Goal: Information Seeking & Learning: Learn about a topic

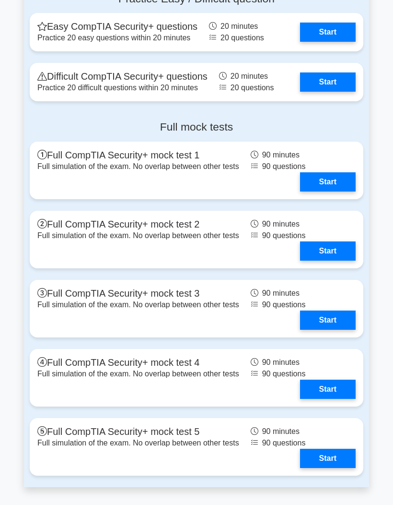
scroll to position [2198, 0]
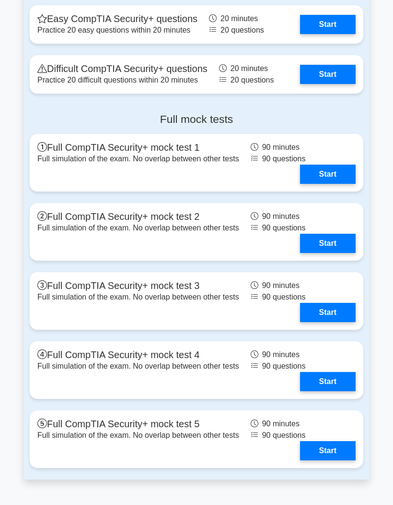
click at [333, 184] on link "Start" at bounding box center [328, 173] width 56 height 19
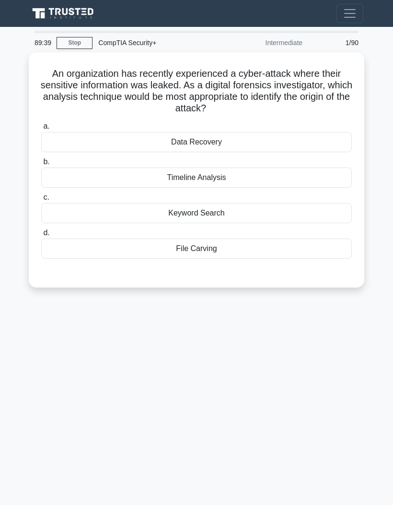
click at [247, 180] on div "Timeline Analysis" at bounding box center [196, 177] width 311 height 20
click at [41, 165] on input "b. Timeline Analysis" at bounding box center [41, 162] width 0 height 6
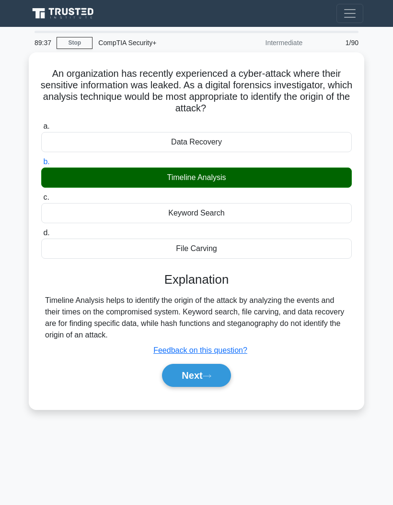
click at [211, 374] on icon at bounding box center [207, 375] width 9 height 5
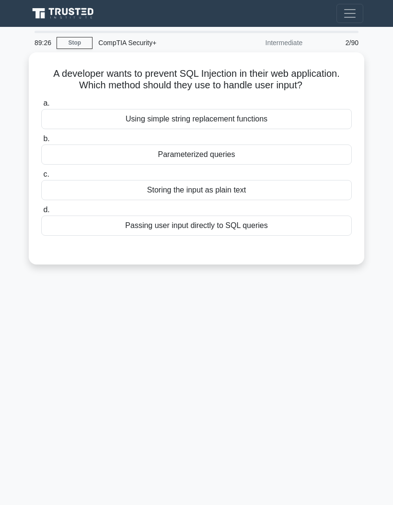
click at [265, 164] on div "Parameterized queries" at bounding box center [196, 154] width 311 height 20
click at [41, 142] on input "b. Parameterized queries" at bounding box center [41, 139] width 0 height 6
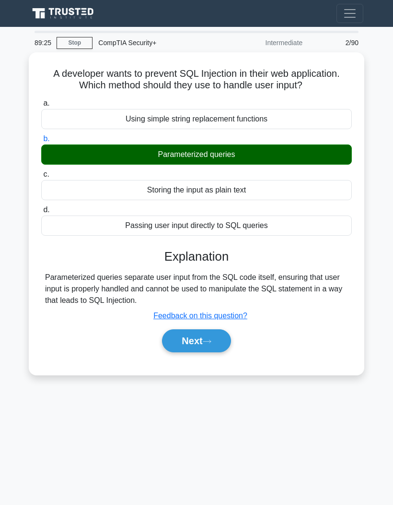
click at [215, 346] on button "Next" at bounding box center [196, 340] width 69 height 23
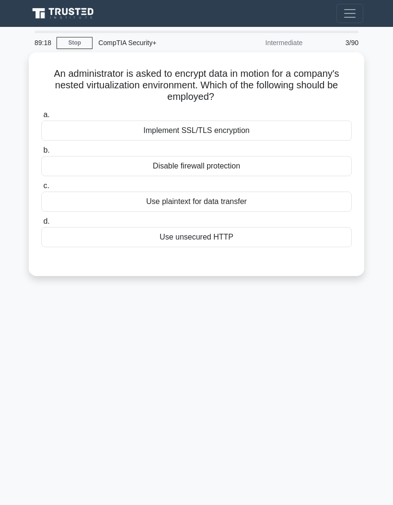
click at [326, 130] on div "Implement SSL/TLS encryption" at bounding box center [196, 130] width 311 height 20
click at [41, 118] on input "a. Implement SSL/TLS encryption" at bounding box center [41, 115] width 0 height 6
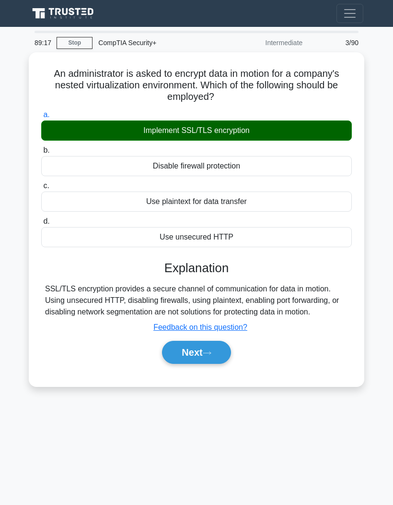
click at [217, 362] on button "Next" at bounding box center [196, 352] width 69 height 23
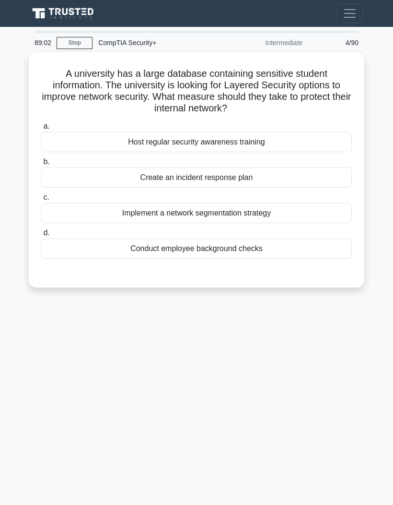
click at [297, 217] on div "Implement a network segmentation strategy" at bounding box center [196, 213] width 311 height 20
click at [41, 200] on input "c. Implement a network segmentation strategy" at bounding box center [41, 197] width 0 height 6
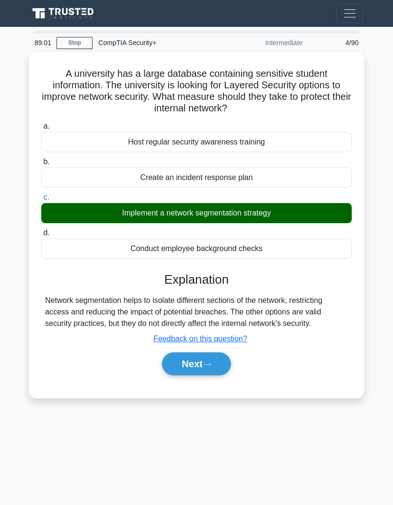
click at [219, 375] on button "Next" at bounding box center [196, 363] width 69 height 23
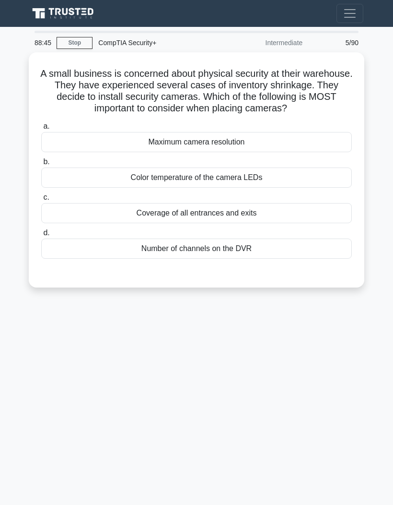
click at [267, 223] on div "Coverage of all entrances and exits" at bounding box center [196, 213] width 311 height 20
click at [41, 200] on input "c. Coverage of all entrances and exits" at bounding box center [41, 197] width 0 height 6
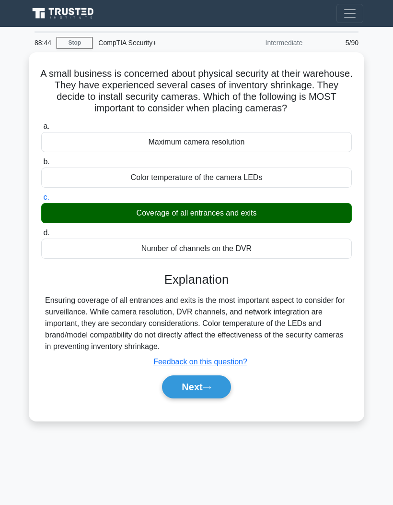
click at [216, 398] on button "Next" at bounding box center [196, 386] width 69 height 23
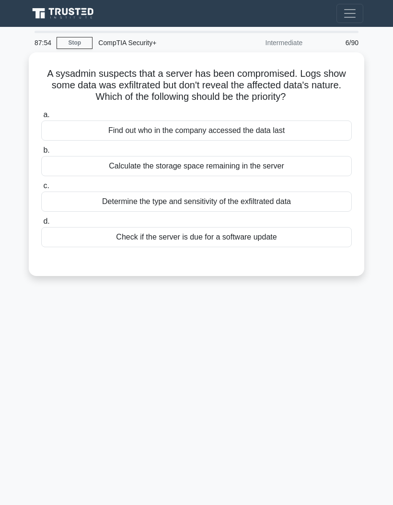
click at [164, 202] on div "Determine the type and sensitivity of the exfiltrated data" at bounding box center [196, 201] width 311 height 20
click at [41, 189] on input "c. Determine the type and sensitivity of the exfiltrated data" at bounding box center [41, 186] width 0 height 6
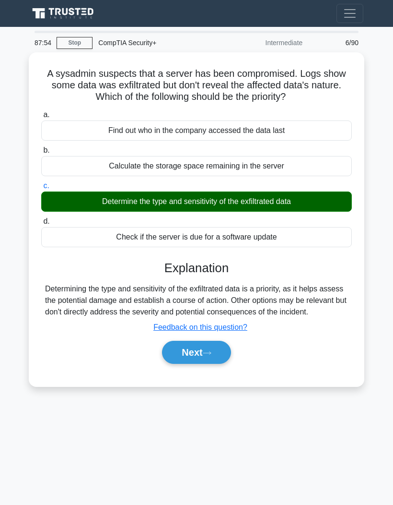
click at [202, 364] on button "Next" at bounding box center [196, 352] width 69 height 23
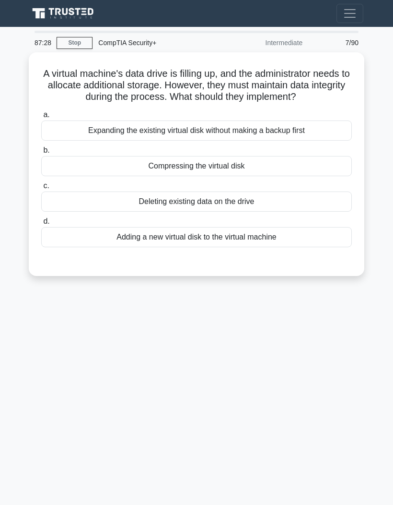
click at [264, 247] on div "Adding a new virtual disk to the virtual machine" at bounding box center [196, 237] width 311 height 20
click at [41, 224] on input "d. Adding a new virtual disk to the virtual machine" at bounding box center [41, 221] width 0 height 6
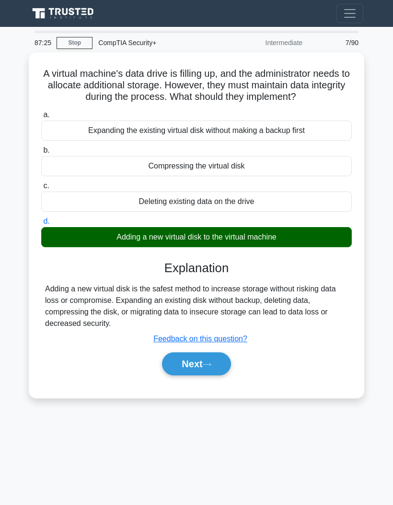
click at [218, 375] on button "Next" at bounding box center [196, 363] width 69 height 23
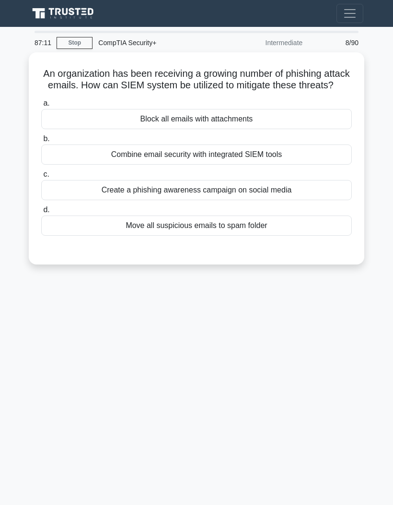
click at [309, 164] on div "Combine email security with integrated SIEM tools" at bounding box center [196, 154] width 311 height 20
click at [41, 142] on input "b. Combine email security with integrated SIEM tools" at bounding box center [41, 139] width 0 height 6
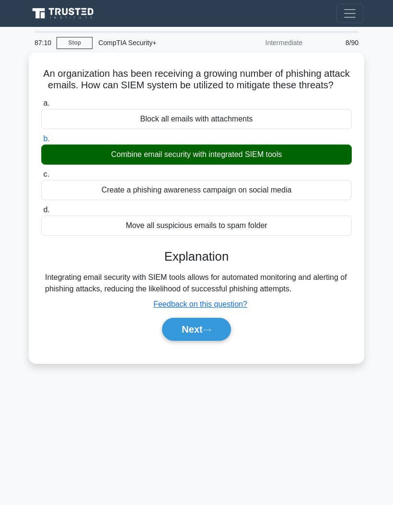
click at [212, 341] on button "Next" at bounding box center [196, 328] width 69 height 23
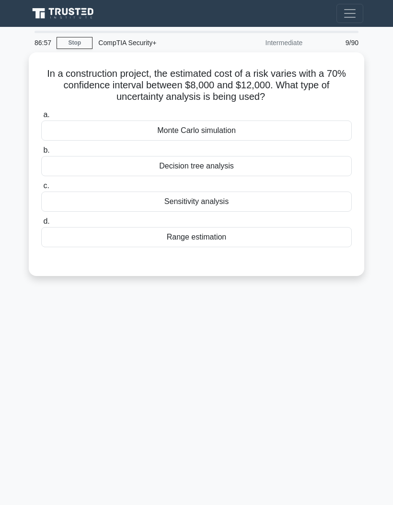
click at [230, 239] on div "Range estimation" at bounding box center [196, 237] width 311 height 20
click at [41, 224] on input "d. Range estimation" at bounding box center [41, 221] width 0 height 6
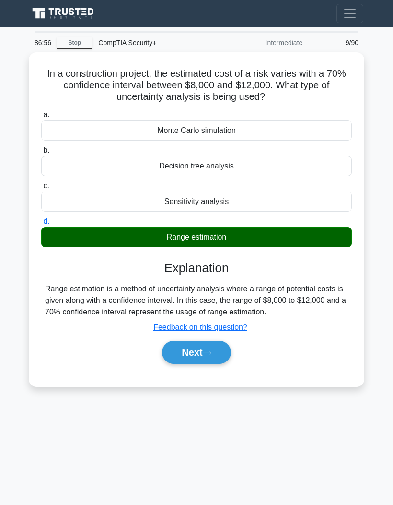
click at [222, 361] on button "Next" at bounding box center [196, 352] width 69 height 23
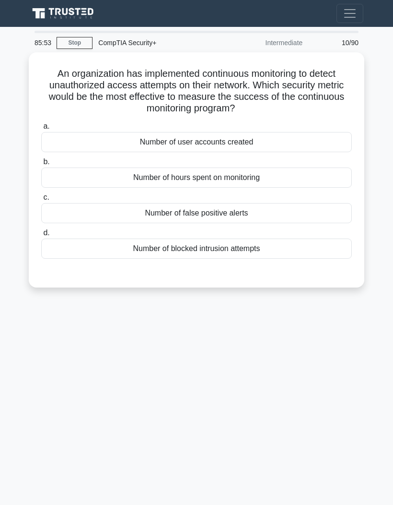
click at [289, 252] on div "Number of blocked intrusion attempts" at bounding box center [196, 248] width 311 height 20
click at [41, 236] on input "d. Number of blocked intrusion attempts" at bounding box center [41, 233] width 0 height 6
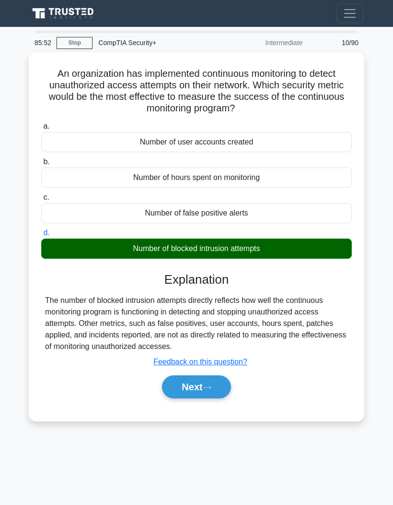
click at [219, 398] on button "Next" at bounding box center [196, 386] width 69 height 23
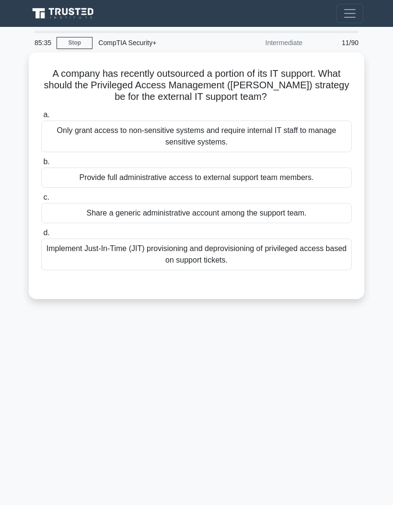
click at [315, 147] on div "Only grant access to non-sensitive systems and require internal IT staff to man…" at bounding box center [196, 136] width 311 height 32
click at [41, 118] on input "a. Only grant access to non-sensitive systems and require internal IT staff to …" at bounding box center [41, 115] width 0 height 6
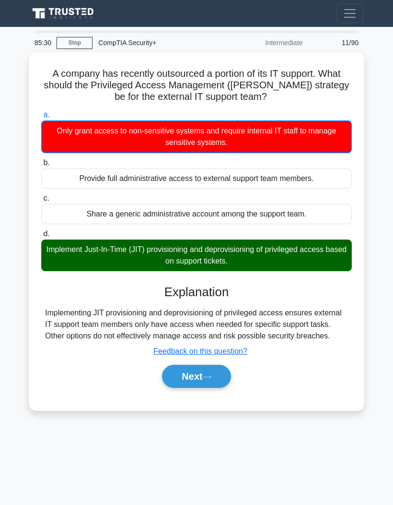
click at [215, 385] on button "Next" at bounding box center [196, 375] width 69 height 23
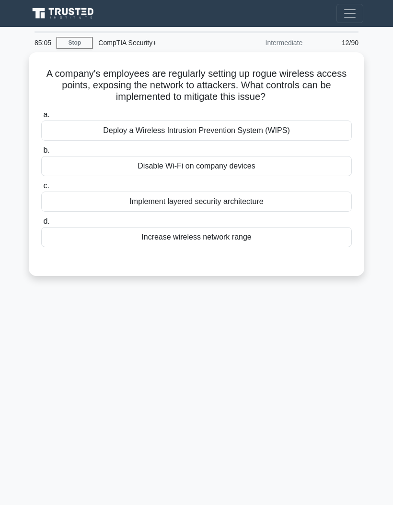
click at [321, 131] on div "Deploy a Wireless Intrusion Prevention System (WIPS)" at bounding box center [196, 130] width 311 height 20
click at [41, 118] on input "a. Deploy a Wireless Intrusion Prevention System (WIPS)" at bounding box center [41, 115] width 0 height 6
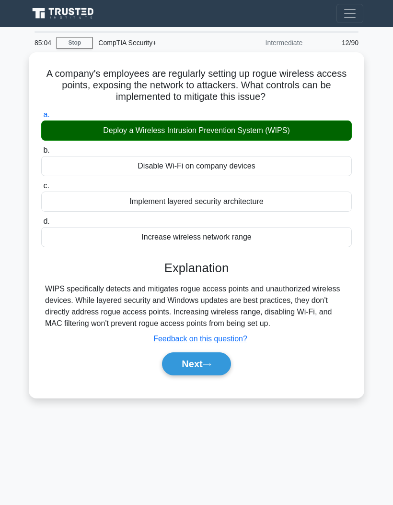
click at [224, 374] on button "Next" at bounding box center [196, 363] width 69 height 23
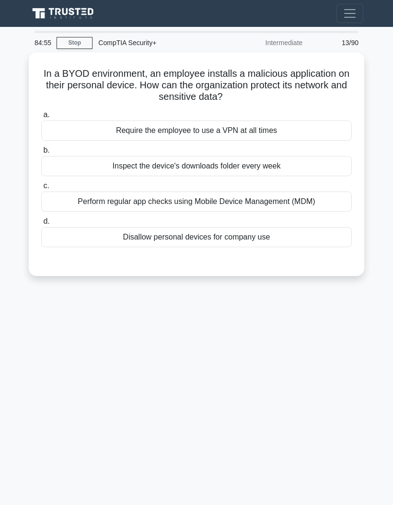
click at [323, 201] on div "Perform regular app checks using Mobile Device Management (MDM)" at bounding box center [196, 201] width 311 height 20
click at [41, 189] on input "c. Perform regular app checks using Mobile Device Management (MDM)" at bounding box center [41, 186] width 0 height 6
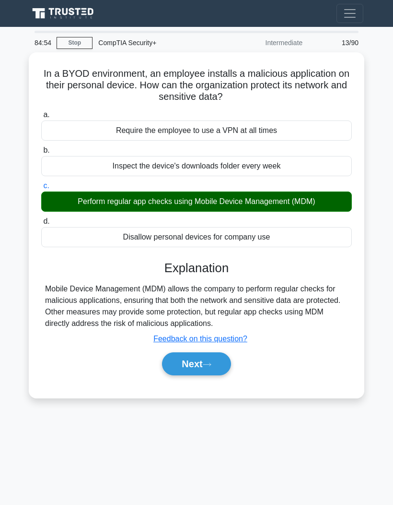
click at [220, 375] on button "Next" at bounding box center [196, 363] width 69 height 23
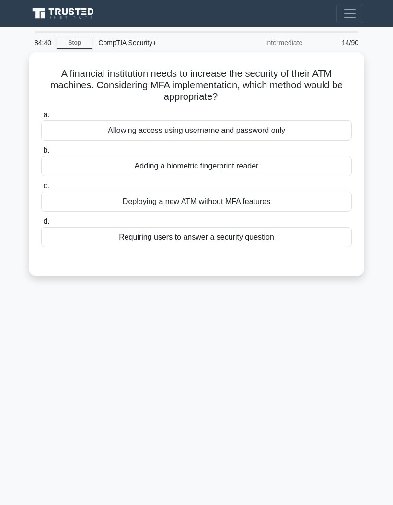
click at [253, 167] on div "Adding a biometric fingerprint reader" at bounding box center [196, 166] width 311 height 20
click at [41, 153] on input "b. Adding a biometric fingerprint reader" at bounding box center [41, 150] width 0 height 6
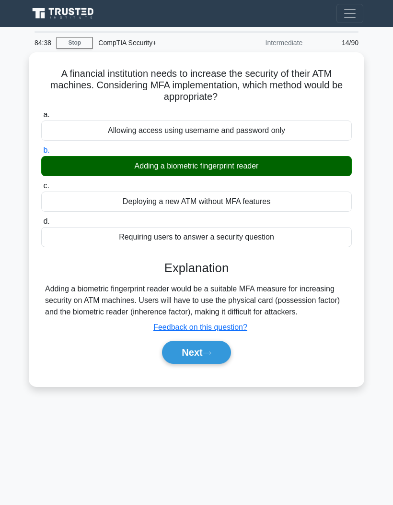
click at [211, 355] on icon at bounding box center [207, 352] width 9 height 5
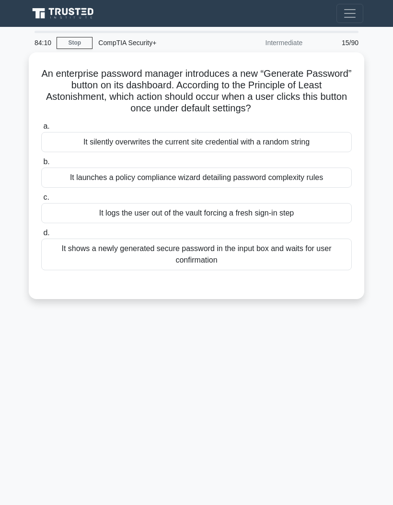
click at [111, 255] on div "It shows a newly generated secure password in the input box and waits for user …" at bounding box center [196, 254] width 311 height 32
click at [41, 236] on input "d. It shows a newly generated secure password in the input box and waits for us…" at bounding box center [41, 233] width 0 height 6
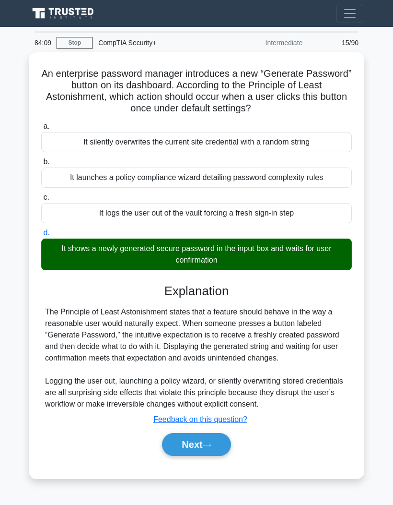
click at [168, 454] on button "Next" at bounding box center [196, 444] width 69 height 23
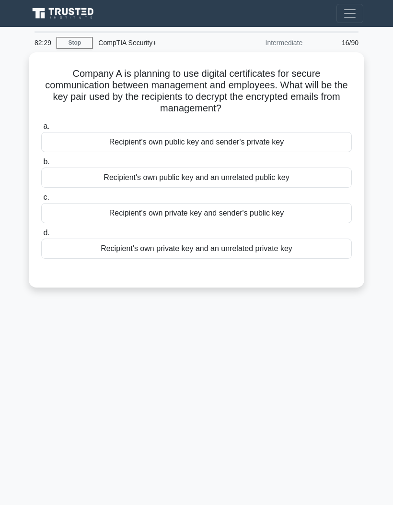
click at [298, 214] on div "Recipient's own private key and sender's public key" at bounding box center [196, 213] width 311 height 20
click at [41, 200] on input "c. Recipient's own private key and sender's public key" at bounding box center [41, 197] width 0 height 6
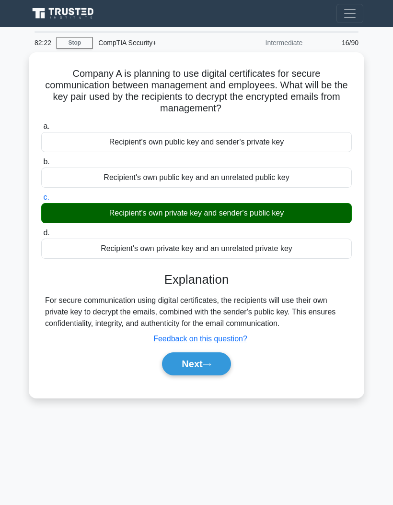
click at [217, 371] on button "Next" at bounding box center [196, 363] width 69 height 23
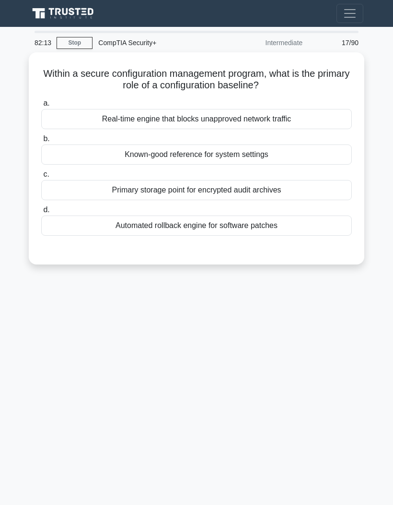
click at [293, 157] on div "Known-good reference for system settings" at bounding box center [196, 154] width 311 height 20
click at [41, 142] on input "b. Known-good reference for system settings" at bounding box center [41, 139] width 0 height 6
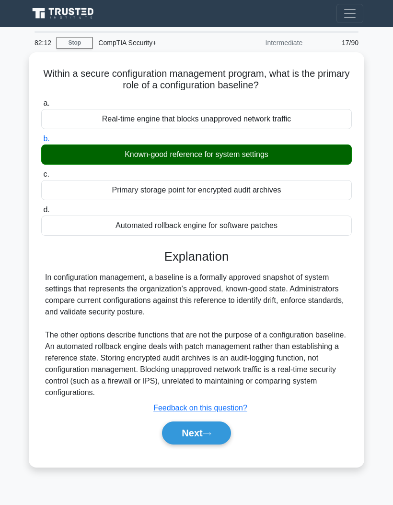
click at [218, 428] on button "Next" at bounding box center [196, 432] width 69 height 23
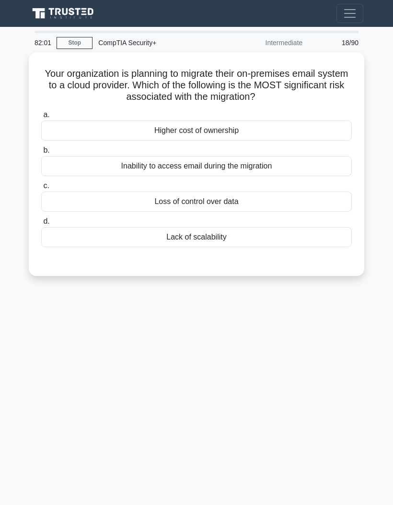
click at [285, 200] on div "Loss of control over data" at bounding box center [196, 201] width 311 height 20
click at [41, 189] on input "c. Loss of control over data" at bounding box center [41, 186] width 0 height 6
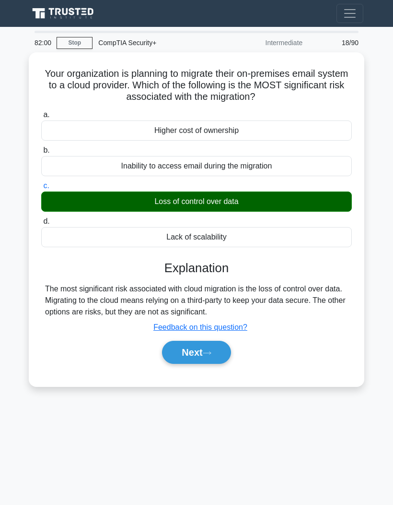
click at [220, 350] on button "Next" at bounding box center [196, 352] width 69 height 23
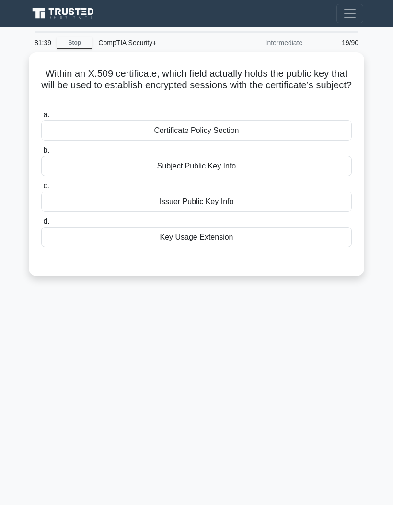
click at [270, 168] on div "Subject Public Key Info" at bounding box center [196, 166] width 311 height 20
click at [41, 153] on input "b. Subject Public Key Info" at bounding box center [41, 150] width 0 height 6
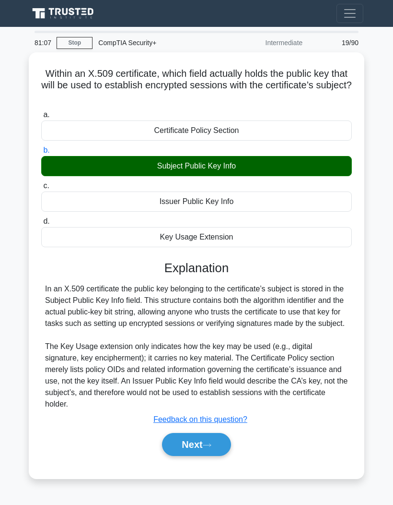
click at [218, 453] on button "Next" at bounding box center [196, 444] width 69 height 23
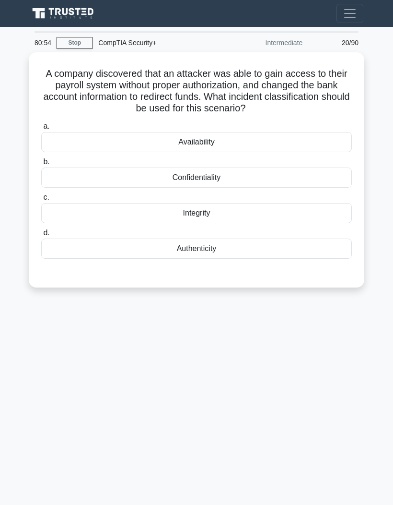
click at [231, 212] on div "Integrity" at bounding box center [196, 213] width 311 height 20
click at [41, 200] on input "c. Integrity" at bounding box center [41, 197] width 0 height 6
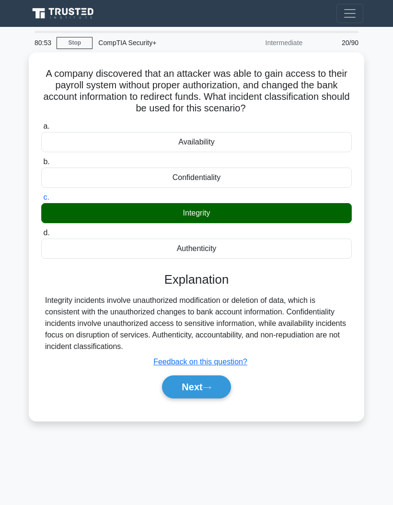
click at [217, 396] on button "Next" at bounding box center [196, 386] width 69 height 23
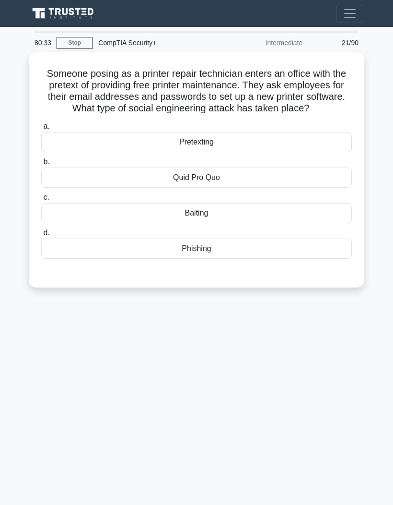
click at [259, 152] on div "Pretexting" at bounding box center [196, 142] width 311 height 20
click at [41, 129] on input "a. Pretexting" at bounding box center [41, 126] width 0 height 6
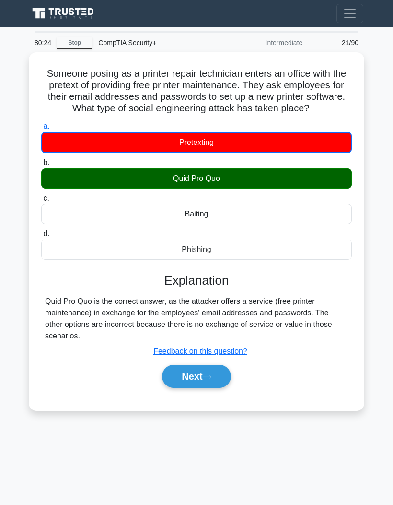
click at [220, 388] on button "Next" at bounding box center [196, 375] width 69 height 23
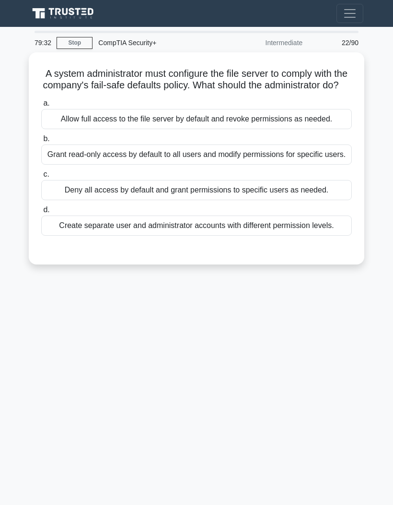
click at [275, 200] on div "Deny all access by default and grant permissions to specific users as needed." at bounding box center [196, 190] width 311 height 20
click at [41, 177] on input "c. Deny all access by default and grant permissions to specific users as needed." at bounding box center [41, 174] width 0 height 6
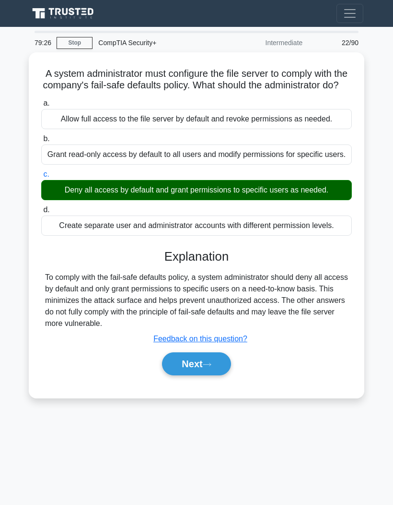
click at [217, 375] on button "Next" at bounding box center [196, 363] width 69 height 23
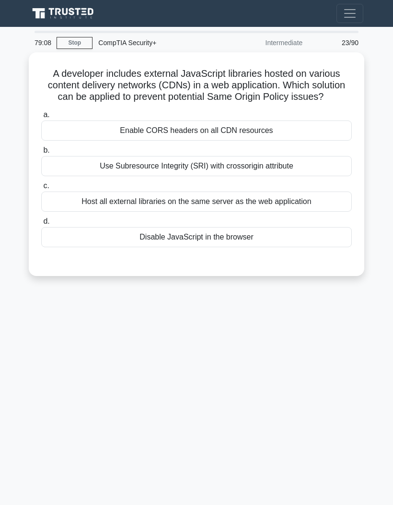
click at [283, 246] on div "Disable JavaScript in the browser" at bounding box center [196, 237] width 311 height 20
click at [41, 224] on input "d. Disable JavaScript in the browser" at bounding box center [41, 221] width 0 height 6
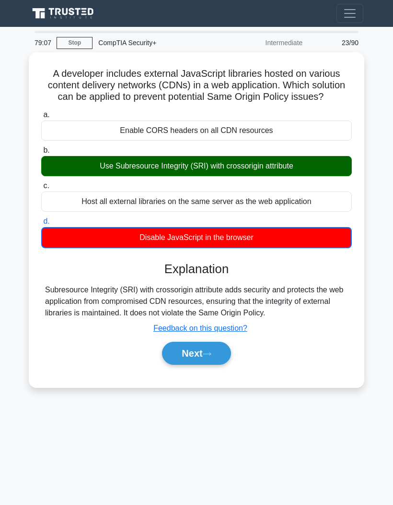
click at [223, 364] on button "Next" at bounding box center [196, 352] width 69 height 23
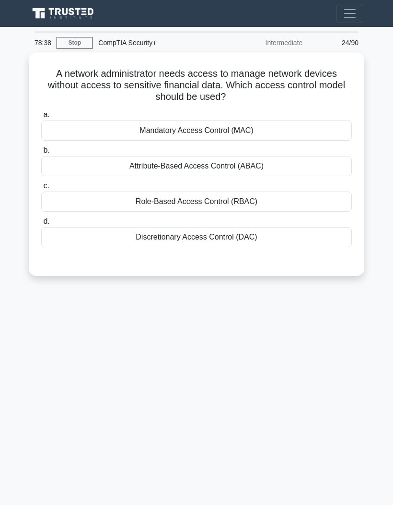
click at [277, 234] on div "Discretionary Access Control (DAC)" at bounding box center [196, 237] width 311 height 20
click at [41, 224] on input "d. Discretionary Access Control (DAC)" at bounding box center [41, 221] width 0 height 6
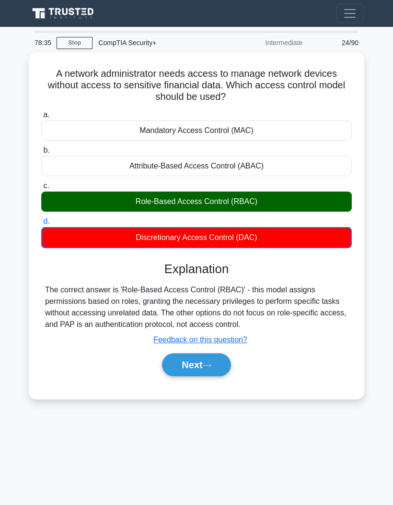
click at [226, 374] on button "Next" at bounding box center [196, 364] width 69 height 23
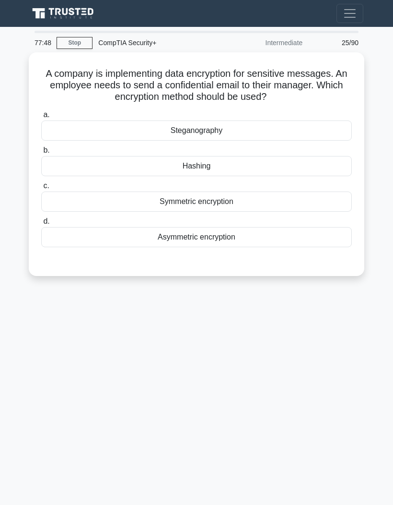
click at [322, 239] on div "Asymmetric encryption" at bounding box center [196, 237] width 311 height 20
click at [41, 224] on input "d. Asymmetric encryption" at bounding box center [41, 221] width 0 height 6
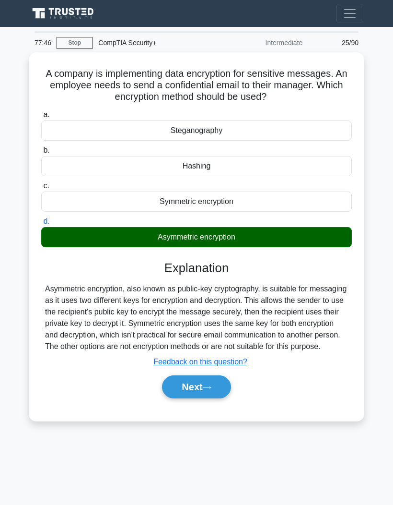
click at [225, 397] on button "Next" at bounding box center [196, 386] width 69 height 23
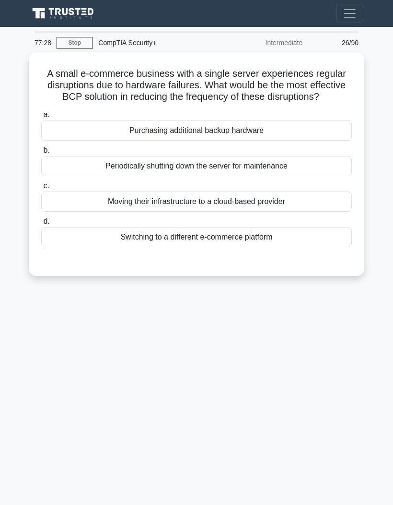
click at [329, 141] on div "Purchasing additional backup hardware" at bounding box center [196, 130] width 311 height 20
click at [41, 118] on input "a. Purchasing additional backup hardware" at bounding box center [41, 115] width 0 height 6
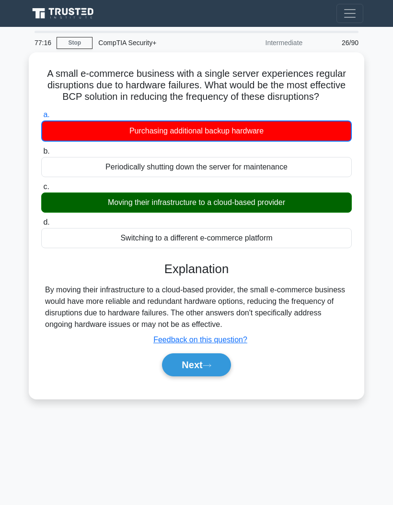
click at [220, 376] on button "Next" at bounding box center [196, 364] width 69 height 23
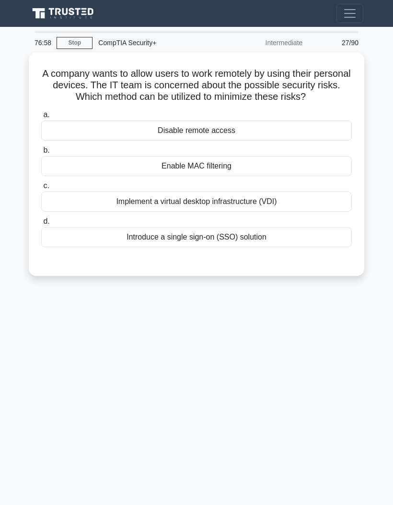
click at [319, 247] on div "Introduce a single sign-on (SSO) solution" at bounding box center [196, 237] width 311 height 20
click at [41, 224] on input "d. Introduce a single sign-on (SSO) solution" at bounding box center [41, 221] width 0 height 6
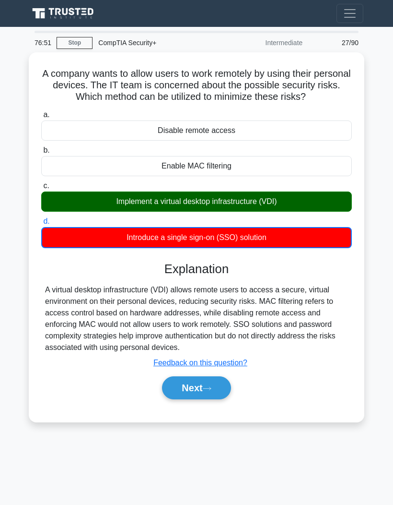
click at [205, 399] on button "Next" at bounding box center [196, 387] width 69 height 23
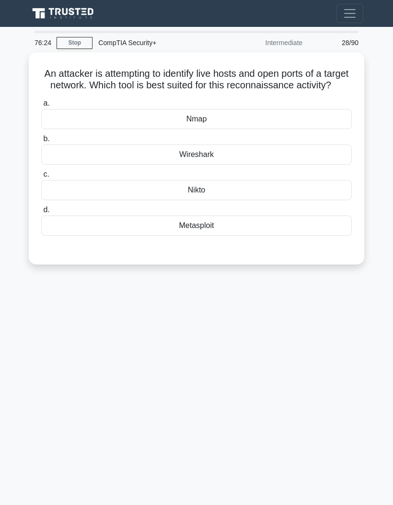
click at [80, 129] on div "Nmap" at bounding box center [196, 119] width 311 height 20
click at [41, 106] on input "a. Nmap" at bounding box center [41, 103] width 0 height 6
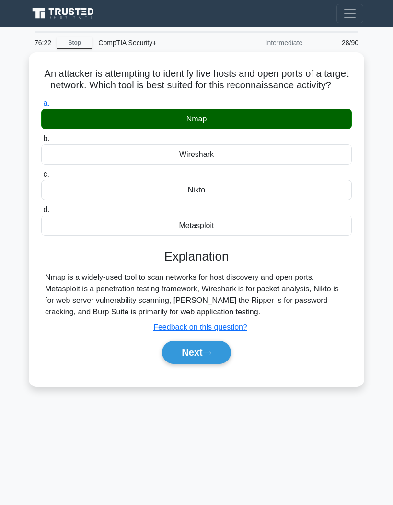
click at [189, 361] on button "Next" at bounding box center [196, 352] width 69 height 23
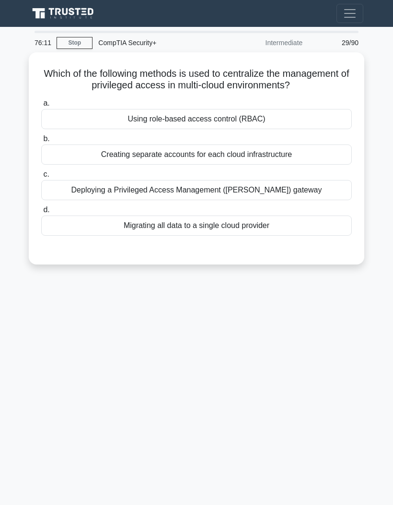
click at [66, 200] on div "Deploying a Privileged Access Management (PAM) gateway" at bounding box center [196, 190] width 311 height 20
click at [41, 177] on input "c. Deploying a Privileged Access Management (PAM) gateway" at bounding box center [41, 174] width 0 height 6
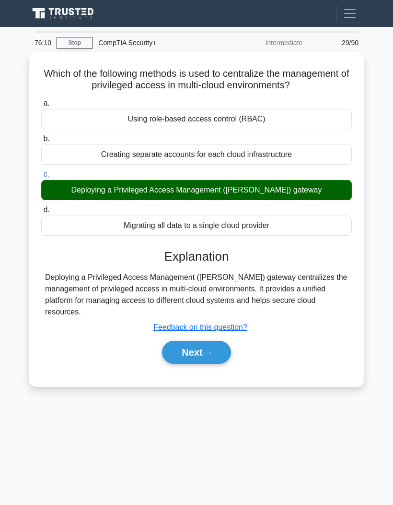
click at [198, 364] on button "Next" at bounding box center [196, 352] width 69 height 23
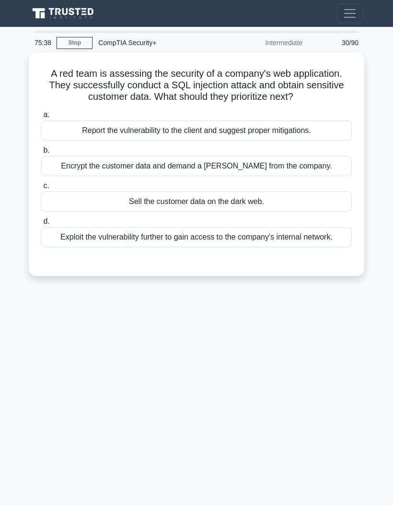
click at [86, 141] on div "Report the vulnerability to the client and suggest proper mitigations." at bounding box center [196, 130] width 311 height 20
click at [41, 118] on input "a. Report the vulnerability to the client and suggest proper mitigations." at bounding box center [41, 115] width 0 height 6
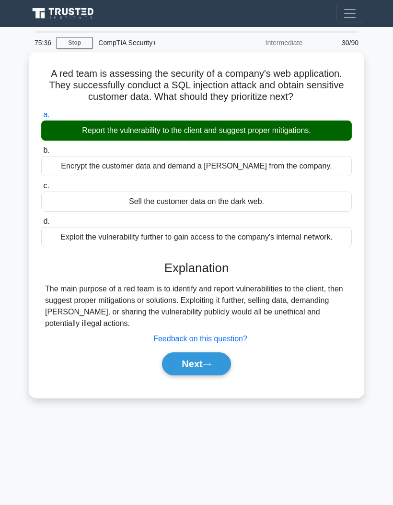
click at [206, 375] on button "Next" at bounding box center [196, 363] width 69 height 23
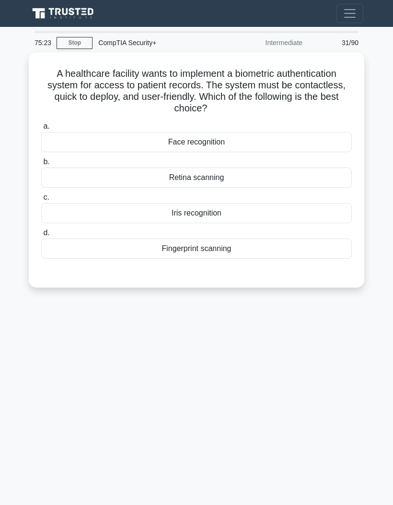
click at [92, 143] on div "Face recognition" at bounding box center [196, 142] width 311 height 20
click at [41, 129] on input "a. Face recognition" at bounding box center [41, 126] width 0 height 6
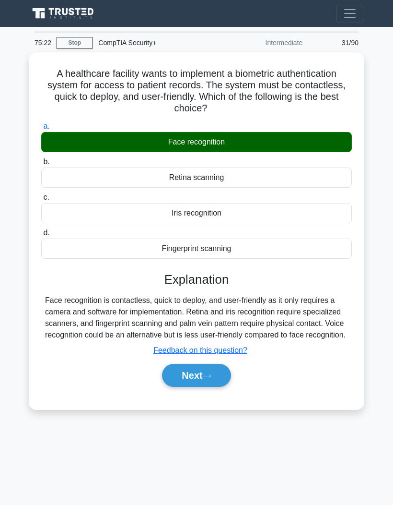
click at [201, 386] on button "Next" at bounding box center [196, 375] width 69 height 23
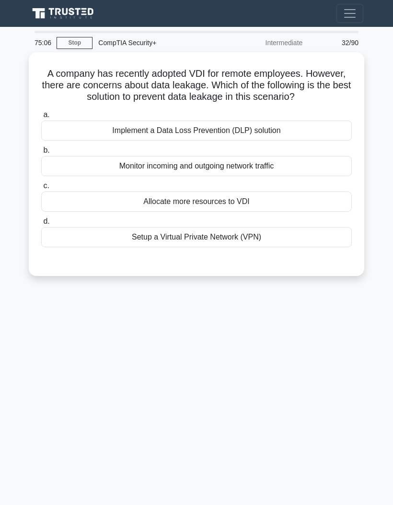
click at [307, 158] on label "b. Monitor incoming and outgoing network traffic" at bounding box center [196, 160] width 311 height 32
click at [41, 153] on input "b. Monitor incoming and outgoing network traffic" at bounding box center [41, 150] width 0 height 6
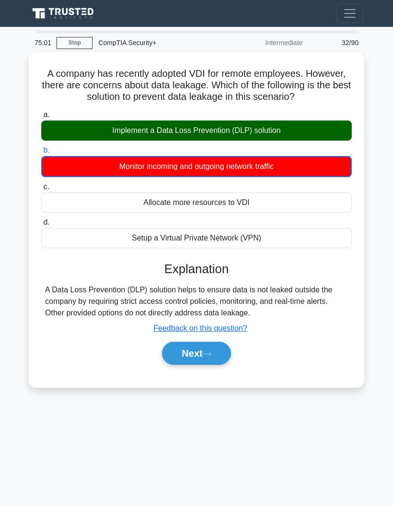
click at [210, 364] on button "Next" at bounding box center [196, 352] width 69 height 23
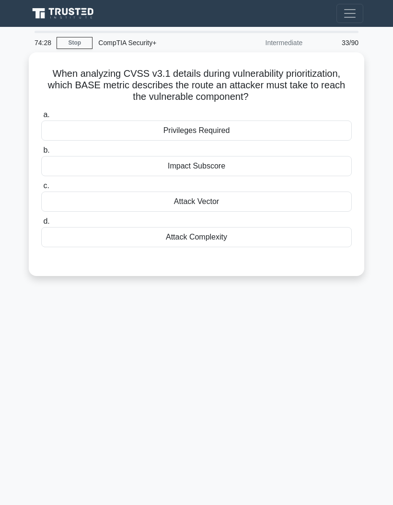
click at [251, 129] on div "Privileges Required" at bounding box center [196, 130] width 311 height 20
click at [41, 118] on input "a. Privileges Required" at bounding box center [41, 115] width 0 height 6
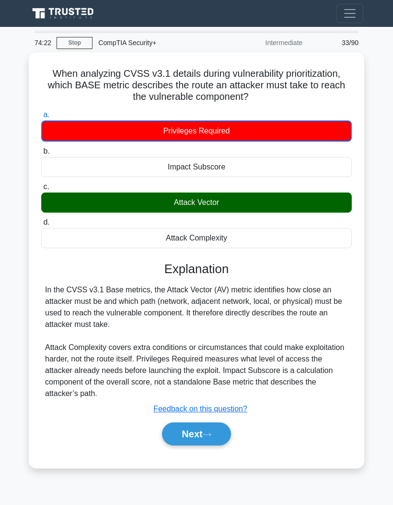
click at [190, 431] on button "Next" at bounding box center [196, 433] width 69 height 23
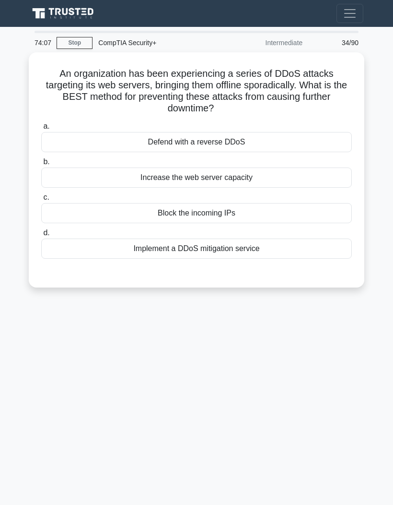
click at [313, 248] on div "Implement a DDoS mitigation service" at bounding box center [196, 248] width 311 height 20
click at [41, 236] on input "d. Implement a DDoS mitigation service" at bounding box center [41, 233] width 0 height 6
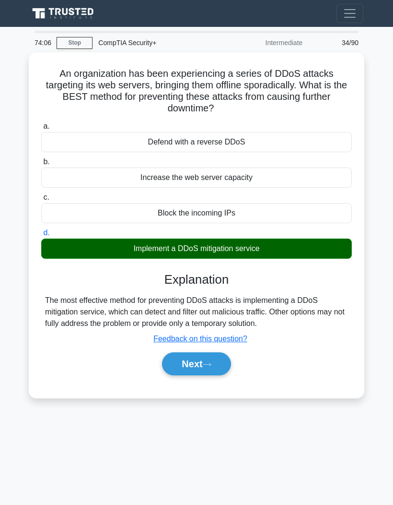
click at [222, 371] on button "Next" at bounding box center [196, 363] width 69 height 23
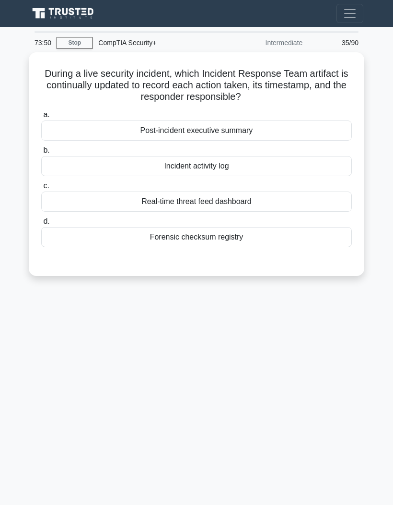
click at [308, 167] on div "Incident activity log" at bounding box center [196, 166] width 311 height 20
click at [41, 153] on input "b. Incident activity log" at bounding box center [41, 150] width 0 height 6
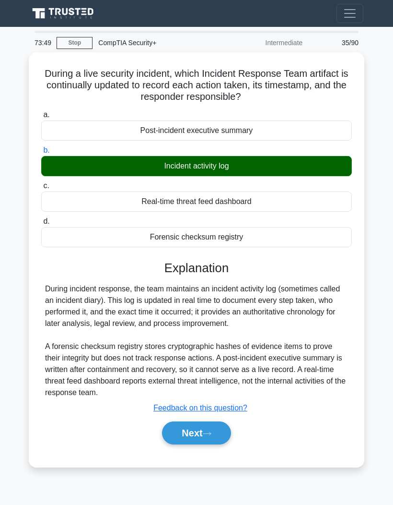
click at [224, 444] on button "Next" at bounding box center [196, 432] width 69 height 23
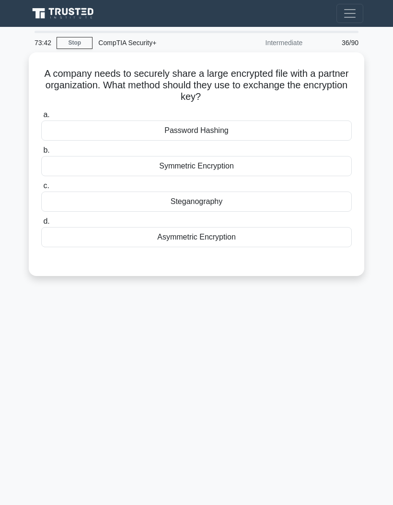
click at [316, 233] on div "Asymmetric Encryption" at bounding box center [196, 237] width 311 height 20
click at [41, 224] on input "d. Asymmetric Encryption" at bounding box center [41, 221] width 0 height 6
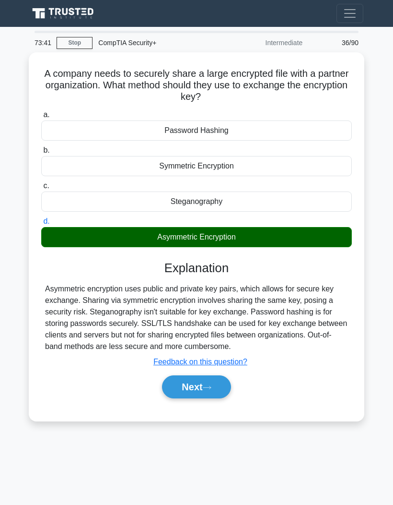
click at [223, 397] on button "Next" at bounding box center [196, 386] width 69 height 23
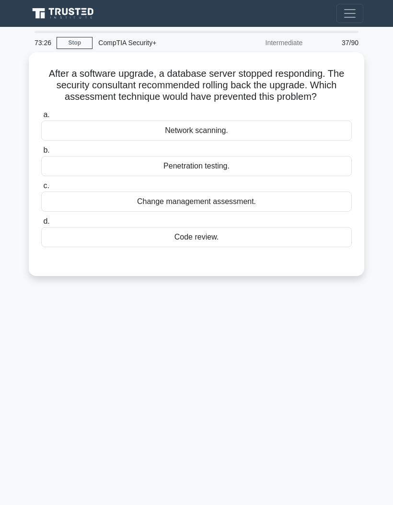
click at [293, 211] on div "Change management assessment." at bounding box center [196, 201] width 311 height 20
click at [41, 189] on input "c. Change management assessment." at bounding box center [41, 186] width 0 height 6
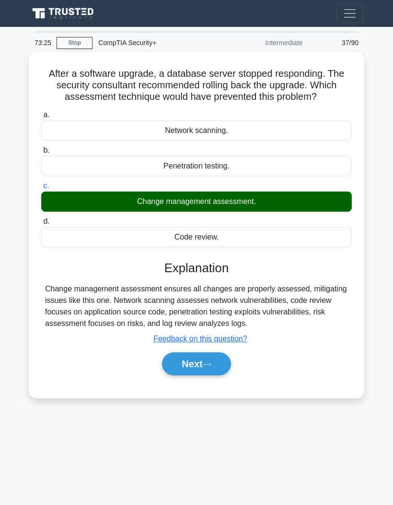
click at [211, 367] on icon at bounding box center [207, 364] width 9 height 5
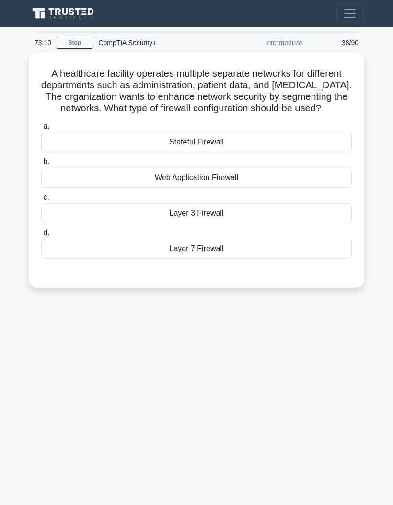
click at [240, 257] on div "Layer 7 Firewall" at bounding box center [196, 248] width 311 height 20
click at [41, 236] on input "d. Layer 7 Firewall" at bounding box center [41, 233] width 0 height 6
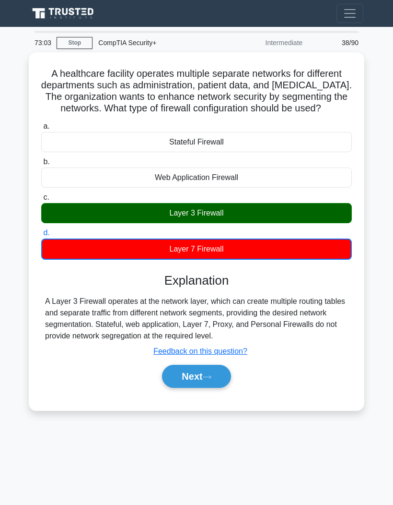
click at [208, 388] on button "Next" at bounding box center [196, 375] width 69 height 23
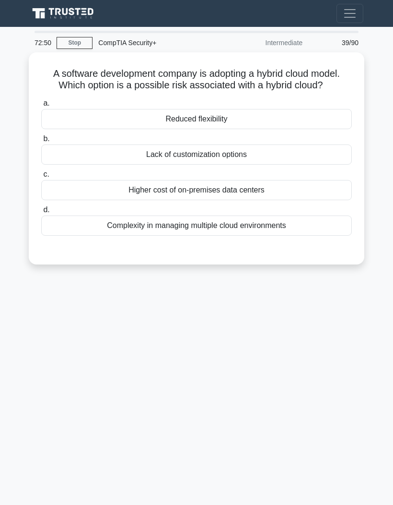
click at [151, 235] on div "Complexity in managing multiple cloud environments" at bounding box center [196, 225] width 311 height 20
click at [41, 213] on input "d. Complexity in managing multiple cloud environments" at bounding box center [41, 210] width 0 height 6
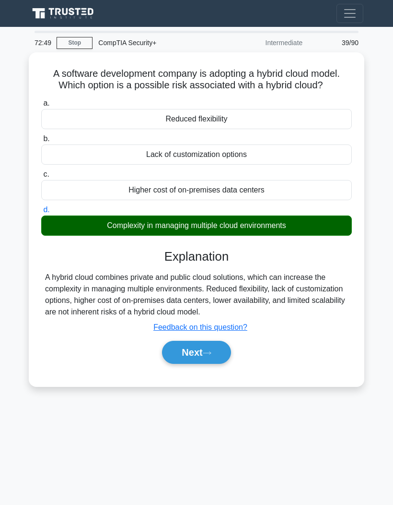
click at [201, 364] on button "Next" at bounding box center [196, 352] width 69 height 23
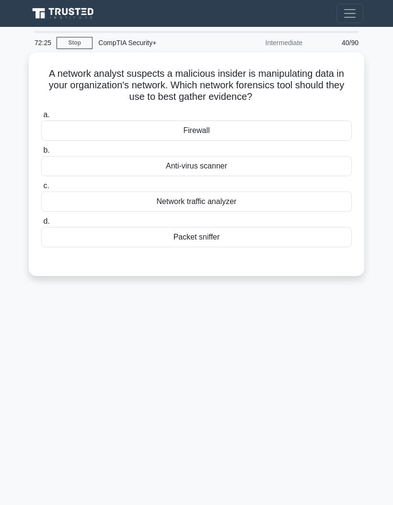
click at [323, 200] on div "Network traffic analyzer" at bounding box center [196, 201] width 311 height 20
click at [41, 189] on input "c. Network traffic analyzer" at bounding box center [41, 186] width 0 height 6
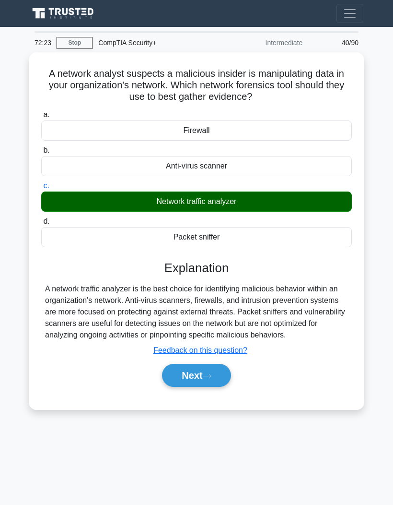
click at [224, 387] on button "Next" at bounding box center [196, 375] width 69 height 23
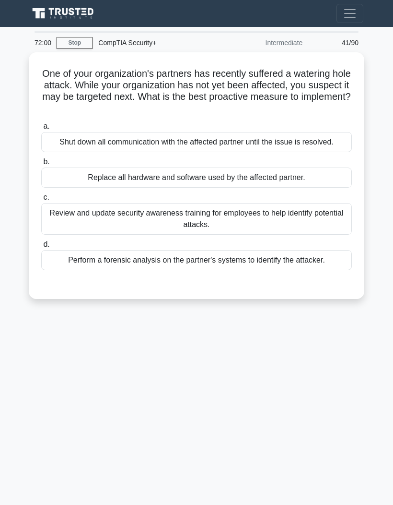
click at [327, 224] on div "Review and update security awareness training for employees to help identify po…" at bounding box center [196, 219] width 311 height 32
click at [41, 200] on input "c. Review and update security awareness training for employees to help identify…" at bounding box center [41, 197] width 0 height 6
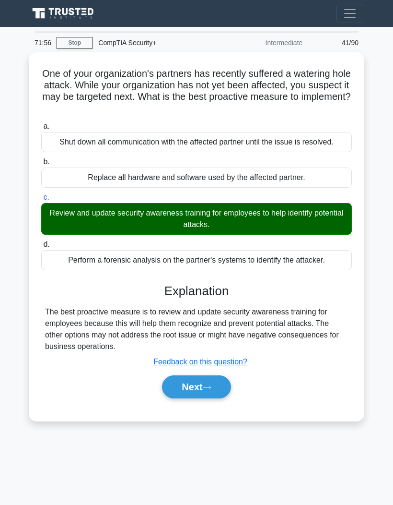
click at [211, 390] on icon at bounding box center [207, 387] width 9 height 5
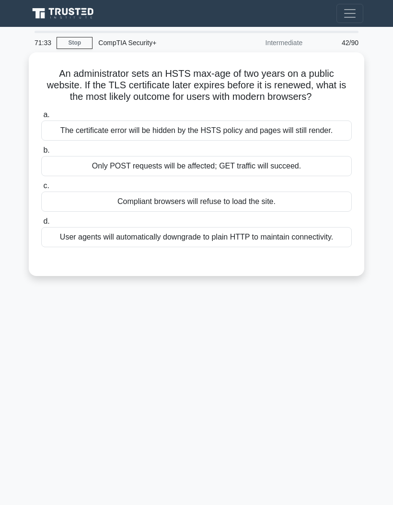
click at [321, 247] on div "User agents will automatically downgrade to plain HTTP to maintain connectivity." at bounding box center [196, 237] width 311 height 20
click at [41, 224] on input "d. User agents will automatically downgrade to plain HTTP to maintain connectiv…" at bounding box center [41, 221] width 0 height 6
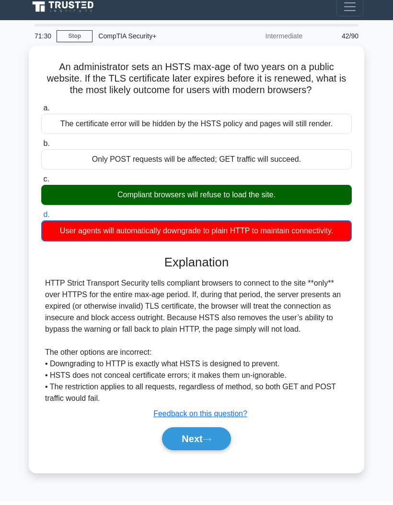
scroll to position [2, 0]
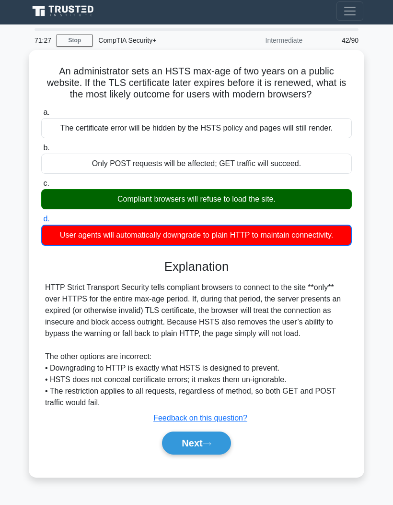
click at [225, 454] on button "Next" at bounding box center [196, 442] width 69 height 23
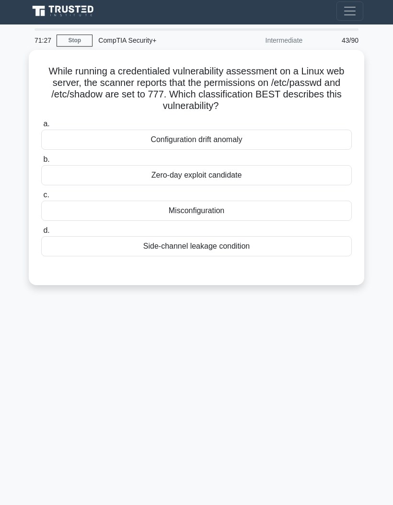
scroll to position [0, 0]
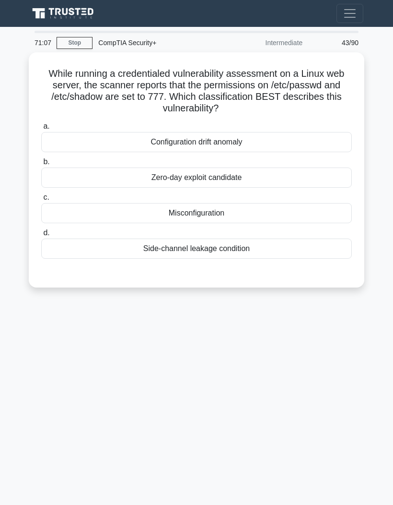
click at [73, 209] on div "Misconfiguration" at bounding box center [196, 213] width 311 height 20
click at [41, 200] on input "c. Misconfiguration" at bounding box center [41, 197] width 0 height 6
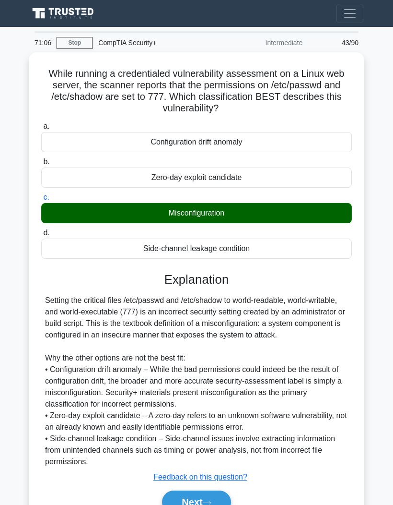
click at [194, 504] on button "Next" at bounding box center [196, 501] width 69 height 23
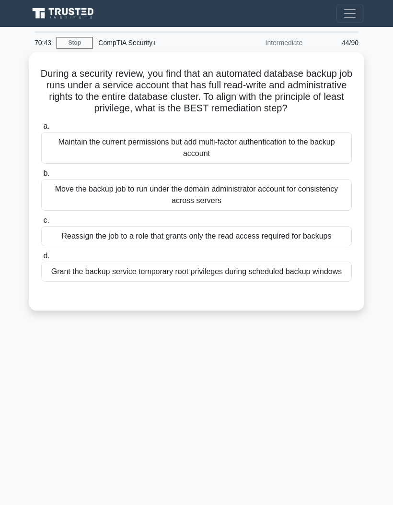
click at [244, 246] on div "Reassign the job to a role that grants only the read access required for backups" at bounding box center [196, 236] width 311 height 20
click at [41, 223] on input "c. Reassign the job to a role that grants only the read access required for bac…" at bounding box center [41, 220] width 0 height 6
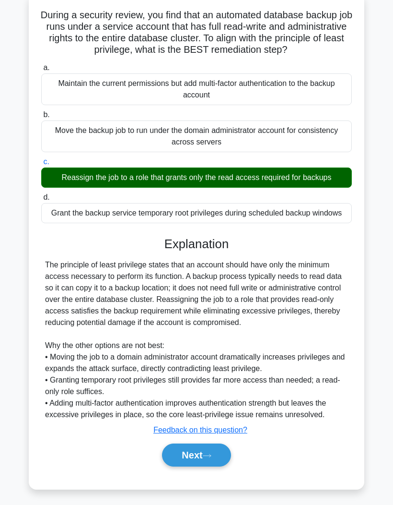
scroll to position [94, 0]
click at [199, 466] on button "Next" at bounding box center [196, 454] width 69 height 23
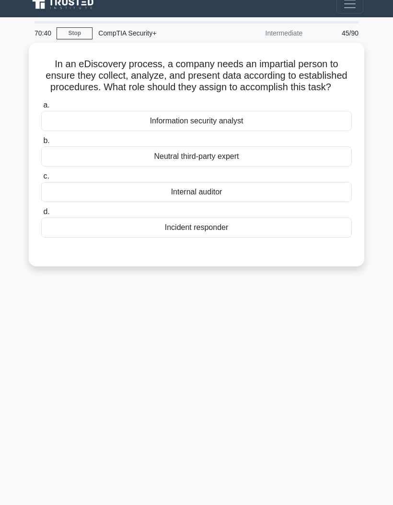
scroll to position [0, 0]
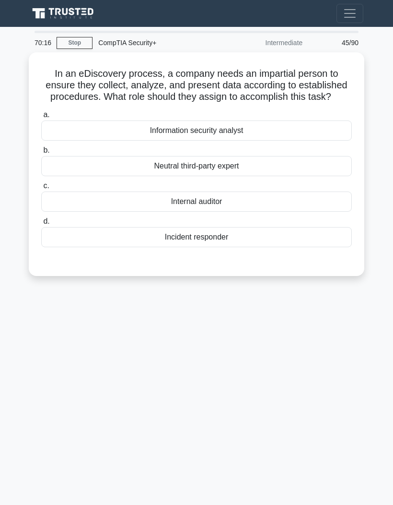
click at [325, 211] on div "Internal auditor" at bounding box center [196, 201] width 311 height 20
click at [41, 189] on input "c. Internal auditor" at bounding box center [41, 186] width 0 height 6
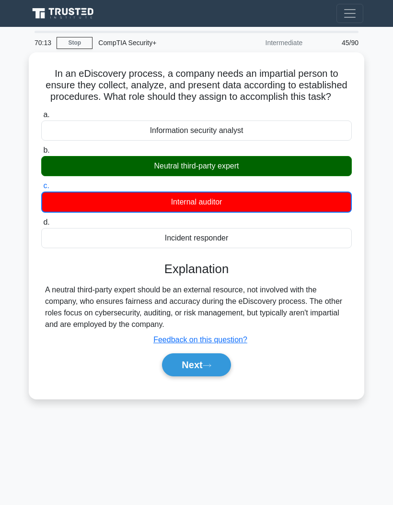
click at [199, 376] on button "Next" at bounding box center [196, 364] width 69 height 23
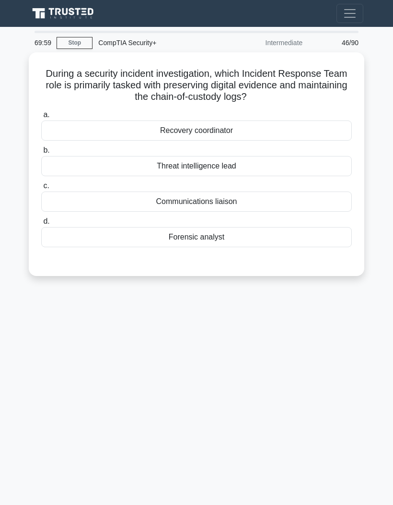
click at [256, 135] on div "Recovery coordinator" at bounding box center [196, 130] width 311 height 20
click at [41, 118] on input "a. Recovery coordinator" at bounding box center [41, 115] width 0 height 6
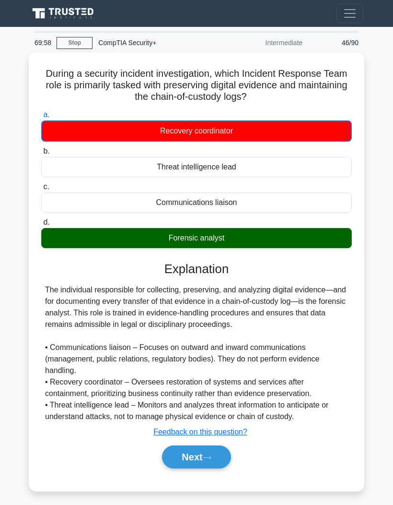
click at [202, 468] on button "Next" at bounding box center [196, 456] width 69 height 23
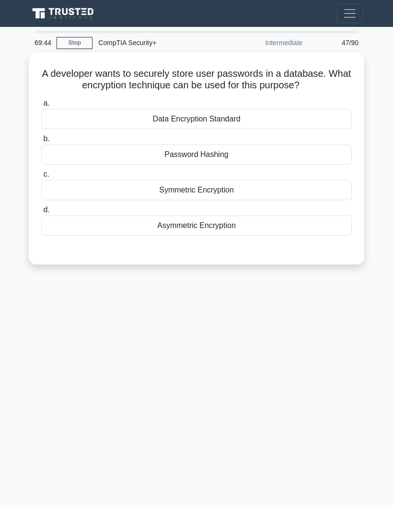
click at [225, 164] on div "Password Hashing" at bounding box center [196, 154] width 311 height 20
click at [41, 142] on input "b. Password Hashing" at bounding box center [41, 139] width 0 height 6
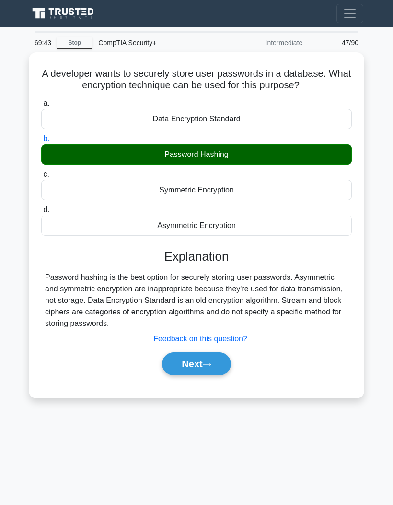
click at [190, 369] on button "Next" at bounding box center [196, 363] width 69 height 23
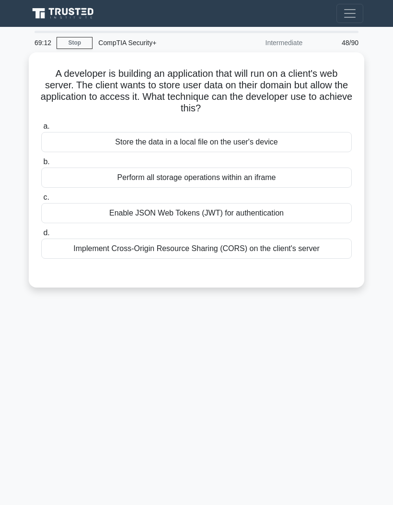
click at [319, 245] on div "Implement Cross-Origin Resource Sharing (CORS) on the client's server" at bounding box center [196, 248] width 311 height 20
click at [41, 236] on input "d. Implement Cross-Origin Resource Sharing (CORS) on the client's server" at bounding box center [41, 233] width 0 height 6
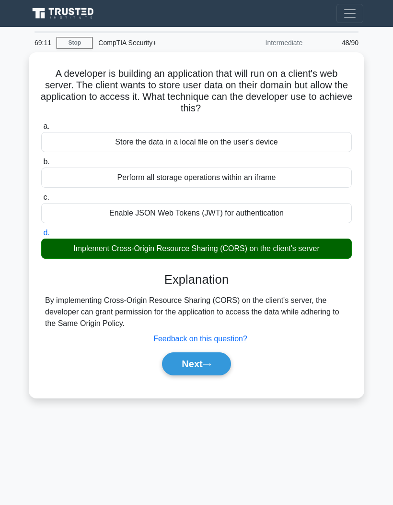
click at [219, 359] on button "Next" at bounding box center [196, 363] width 69 height 23
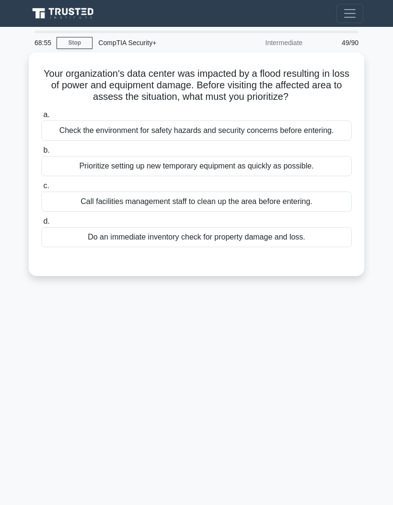
click at [324, 247] on div "Do an immediate inventory check for property damage and loss." at bounding box center [196, 237] width 311 height 20
click at [41, 224] on input "d. Do an immediate inventory check for property damage and loss." at bounding box center [41, 221] width 0 height 6
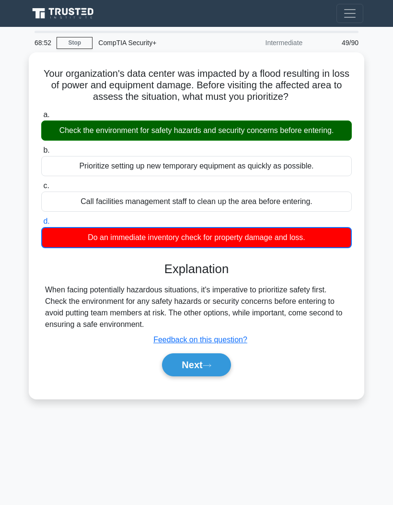
click at [228, 376] on button "Next" at bounding box center [196, 364] width 69 height 23
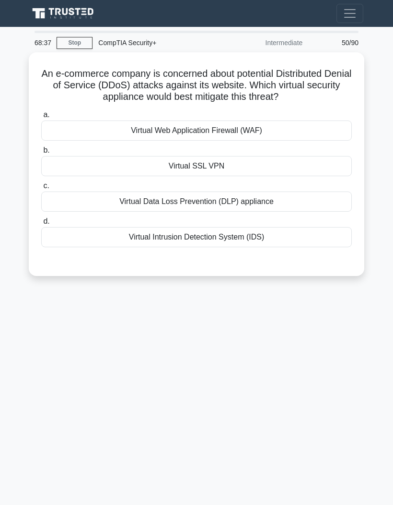
click at [321, 136] on div "Virtual Web Application Firewall (WAF)" at bounding box center [196, 130] width 311 height 20
click at [41, 118] on input "a. Virtual Web Application Firewall (WAF)" at bounding box center [41, 115] width 0 height 6
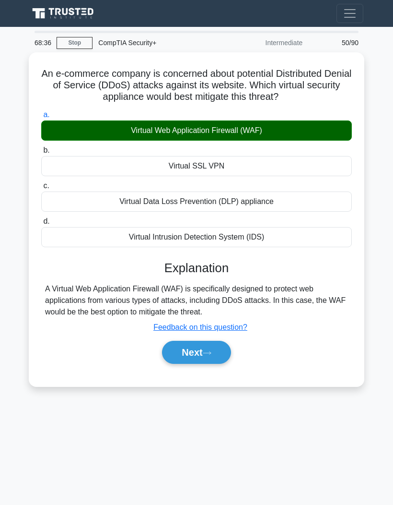
click at [211, 355] on icon at bounding box center [207, 352] width 9 height 5
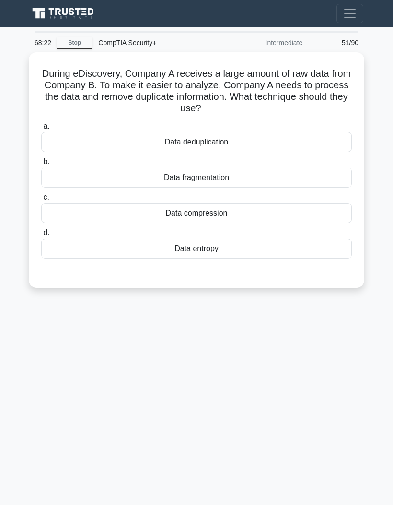
click at [317, 147] on div "Data deduplication" at bounding box center [196, 142] width 311 height 20
click at [41, 129] on input "a. Data deduplication" at bounding box center [41, 126] width 0 height 6
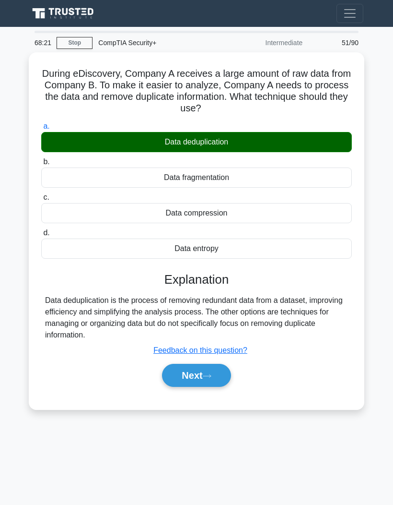
click at [217, 370] on button "Next" at bounding box center [196, 375] width 69 height 23
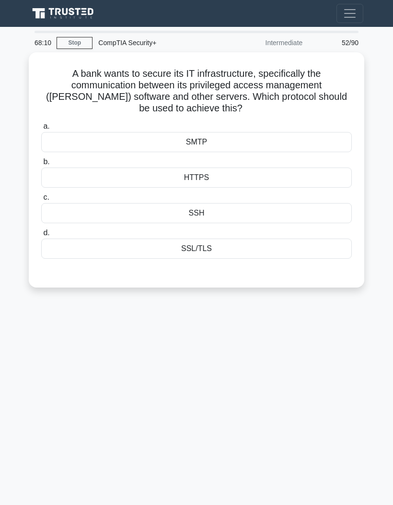
click at [223, 211] on div "SSH" at bounding box center [196, 213] width 311 height 20
click at [41, 200] on input "c. SSH" at bounding box center [41, 197] width 0 height 6
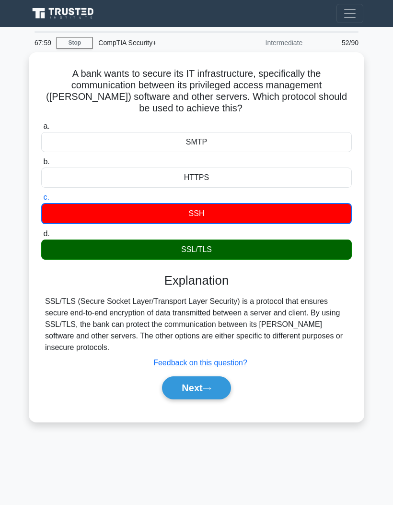
click at [217, 386] on button "Next" at bounding box center [196, 387] width 69 height 23
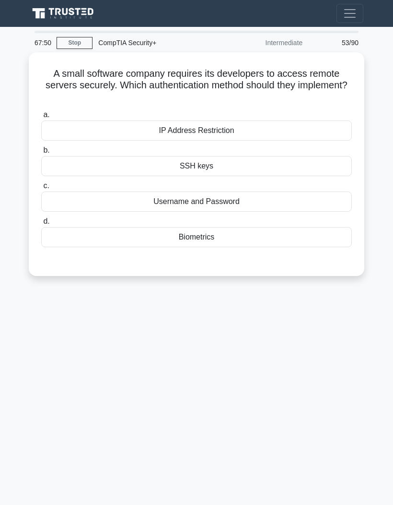
click at [261, 172] on div "SSH keys" at bounding box center [196, 166] width 311 height 20
click at [41, 153] on input "b. SSH keys" at bounding box center [41, 150] width 0 height 6
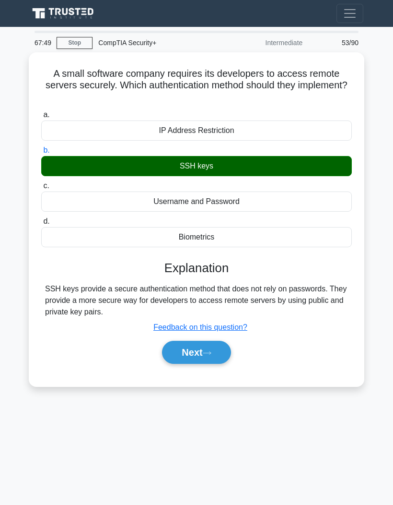
click at [216, 357] on button "Next" at bounding box center [196, 352] width 69 height 23
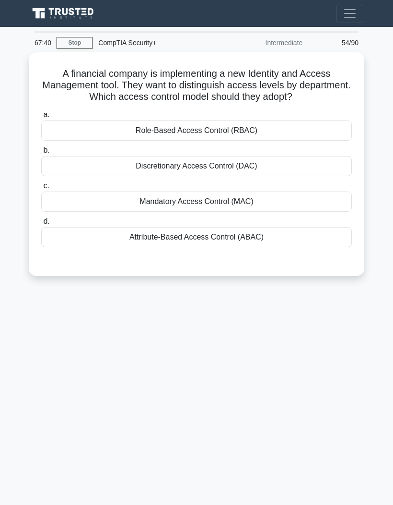
click at [316, 130] on div "Role-Based Access Control (RBAC)" at bounding box center [196, 130] width 311 height 20
click at [41, 118] on input "a. Role-Based Access Control (RBAC)" at bounding box center [41, 115] width 0 height 6
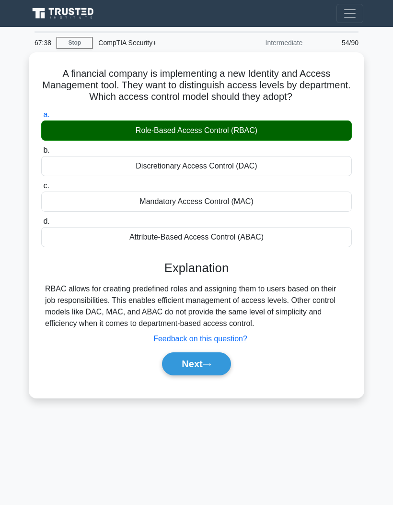
click at [218, 375] on button "Next" at bounding box center [196, 363] width 69 height 23
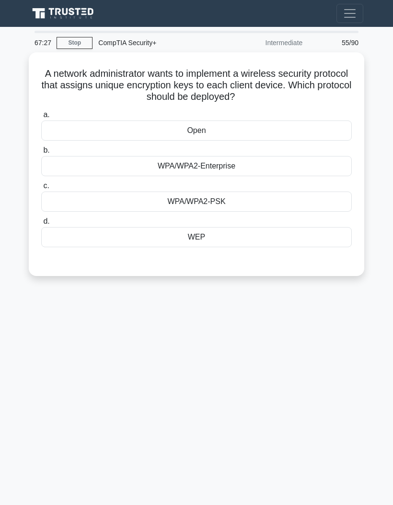
click at [294, 207] on div "WPA/WPA2-PSK" at bounding box center [196, 201] width 311 height 20
click at [41, 189] on input "c. WPA/WPA2-PSK" at bounding box center [41, 186] width 0 height 6
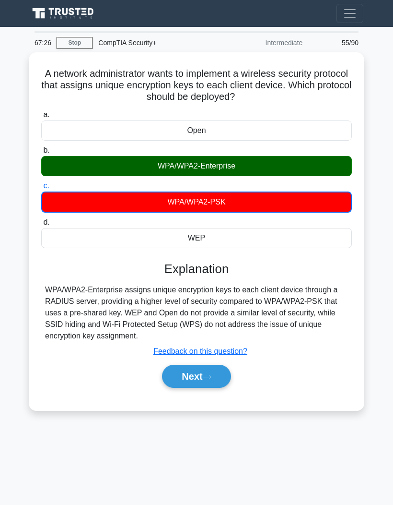
click at [222, 376] on button "Next" at bounding box center [196, 375] width 69 height 23
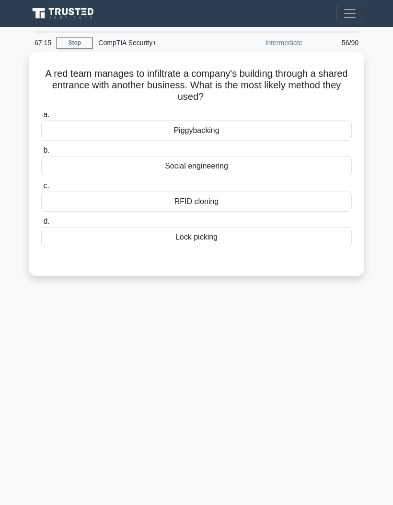
click at [313, 129] on div "Piggybacking" at bounding box center [196, 130] width 311 height 20
click at [41, 118] on input "a. Piggybacking" at bounding box center [41, 115] width 0 height 6
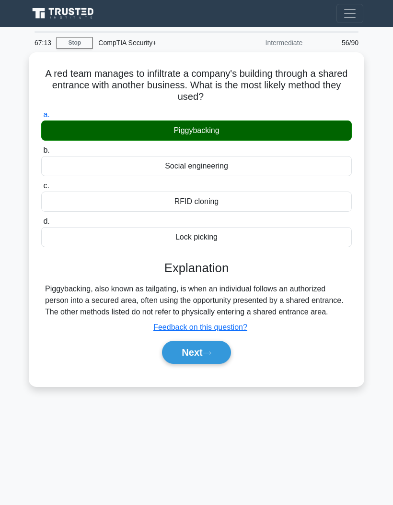
click at [211, 355] on icon at bounding box center [207, 352] width 9 height 5
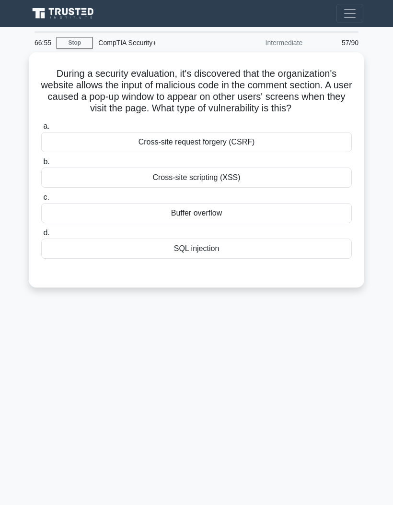
click at [280, 188] on div "Cross-site scripting (XSS)" at bounding box center [196, 177] width 311 height 20
click at [41, 165] on input "b. Cross-site scripting (XSS)" at bounding box center [41, 162] width 0 height 6
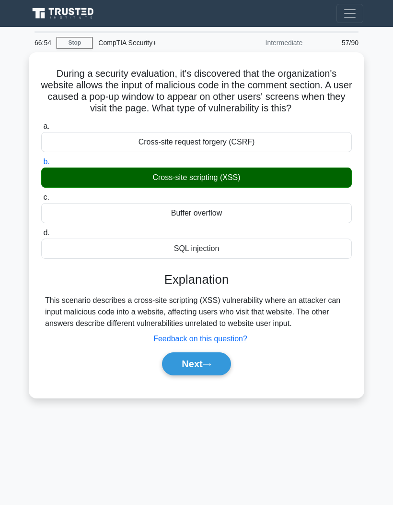
click at [222, 375] on button "Next" at bounding box center [196, 363] width 69 height 23
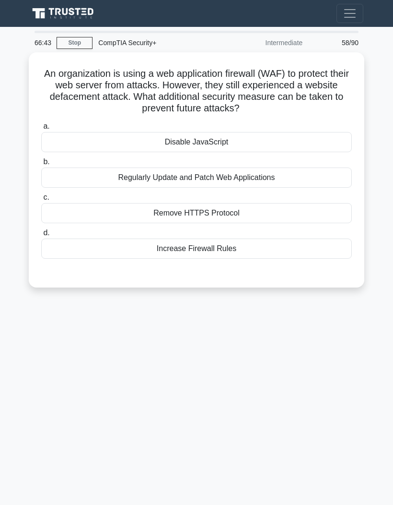
click at [303, 182] on div "Regularly Update and Patch Web Applications" at bounding box center [196, 177] width 311 height 20
click at [41, 165] on input "b. Regularly Update and Patch Web Applications" at bounding box center [41, 162] width 0 height 6
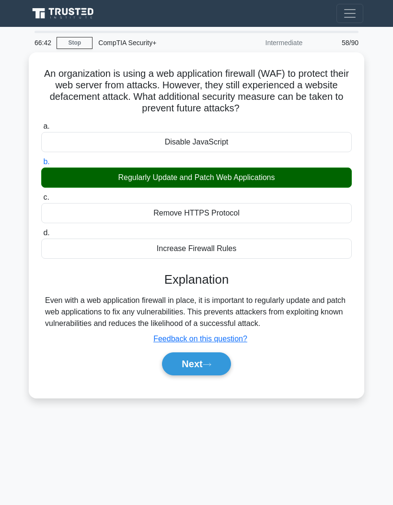
click at [221, 375] on button "Next" at bounding box center [196, 363] width 69 height 23
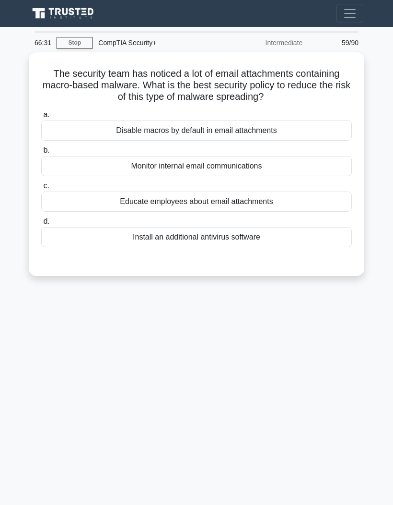
click at [297, 240] on div "Install an additional antivirus software" at bounding box center [196, 237] width 311 height 20
click at [41, 224] on input "d. Install an additional antivirus software" at bounding box center [41, 221] width 0 height 6
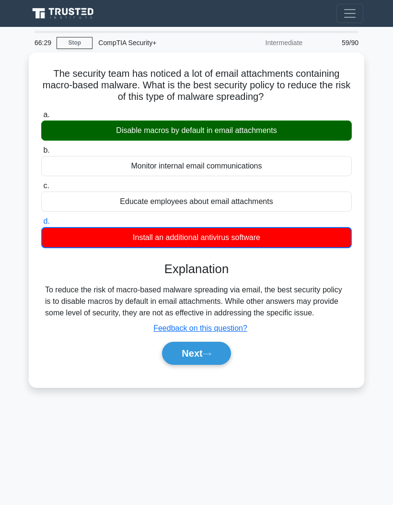
click at [222, 364] on button "Next" at bounding box center [196, 352] width 69 height 23
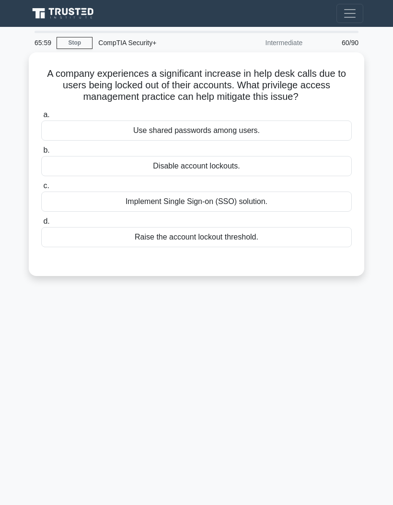
click at [286, 237] on div "Raise the account lockout threshold." at bounding box center [196, 237] width 311 height 20
click at [41, 224] on input "d. Raise the account lockout threshold." at bounding box center [41, 221] width 0 height 6
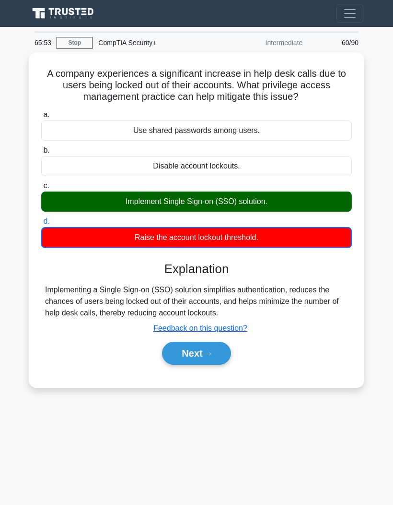
click at [224, 352] on button "Next" at bounding box center [196, 352] width 69 height 23
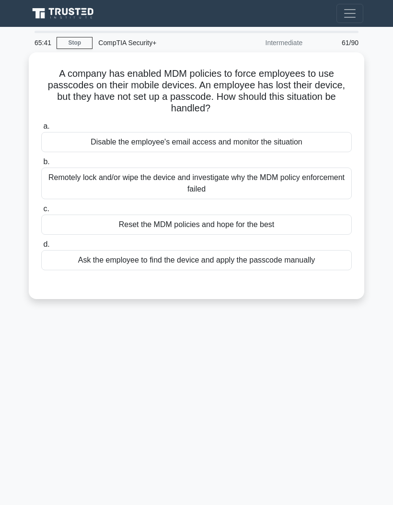
click at [319, 182] on div "Remotely lock and/or wipe the device and investigate why the MDM policy enforce…" at bounding box center [196, 183] width 311 height 32
click at [41, 165] on input "b. Remotely lock and/or wipe the device and investigate why the MDM policy enfo…" at bounding box center [41, 162] width 0 height 6
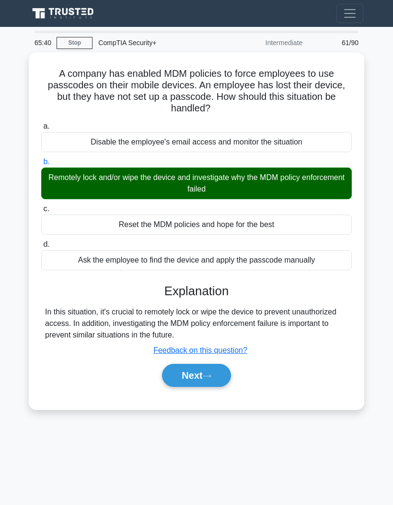
click at [207, 373] on icon at bounding box center [207, 375] width 9 height 5
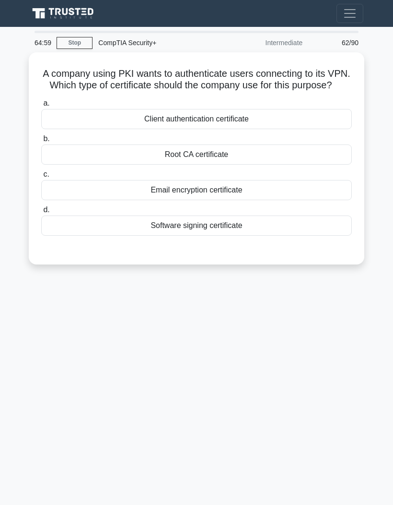
click at [163, 128] on div "Client authentication certificate" at bounding box center [196, 119] width 311 height 20
click at [41, 106] on input "a. Client authentication certificate" at bounding box center [41, 103] width 0 height 6
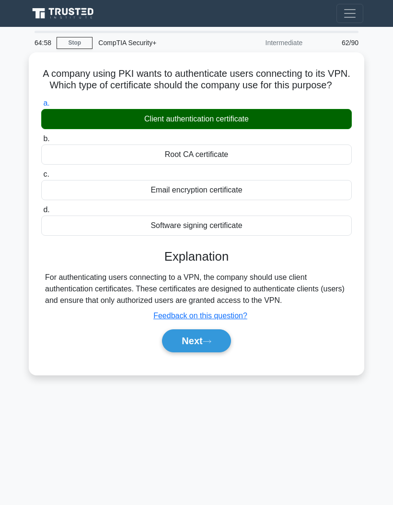
click at [216, 352] on button "Next" at bounding box center [196, 340] width 69 height 23
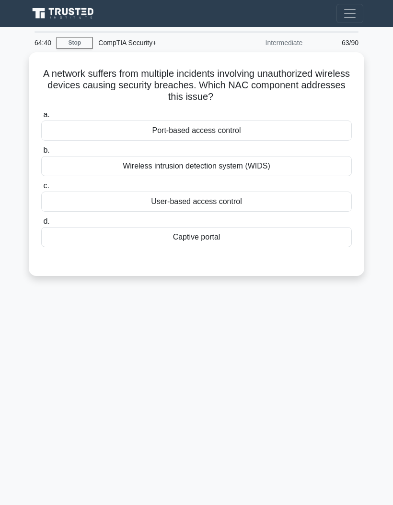
click at [318, 199] on div "User-based access control" at bounding box center [196, 201] width 311 height 20
click at [41, 189] on input "c. User-based access control" at bounding box center [41, 186] width 0 height 6
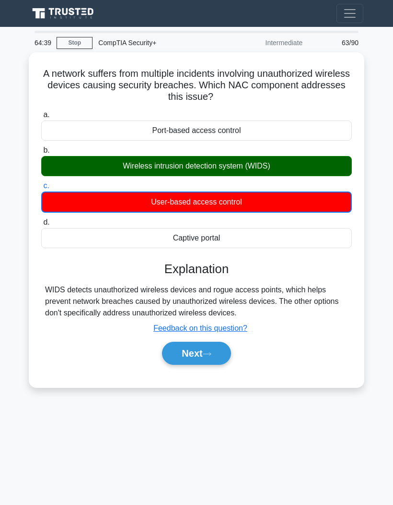
click at [228, 356] on button "Next" at bounding box center [196, 352] width 69 height 23
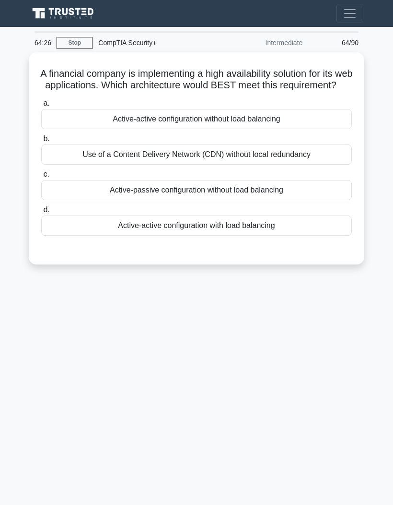
click at [332, 164] on div "Use of a Content Delivery Network (CDN) without local redundancy" at bounding box center [196, 154] width 311 height 20
click at [41, 142] on input "b. Use of a Content Delivery Network (CDN) without local redundancy" at bounding box center [41, 139] width 0 height 6
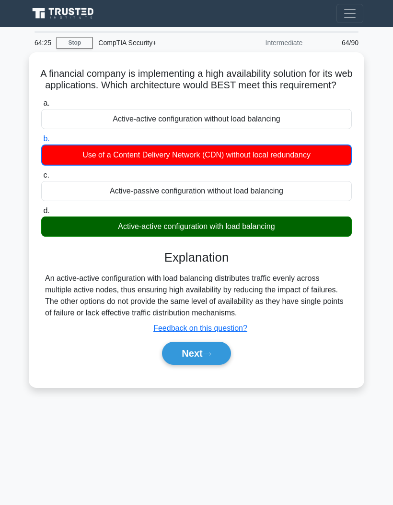
click at [219, 363] on button "Next" at bounding box center [196, 352] width 69 height 23
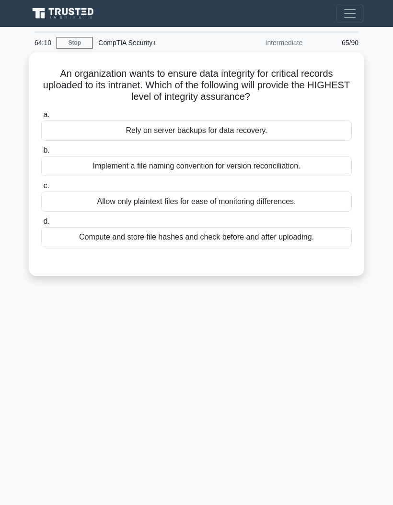
click at [333, 234] on div "Compute and store file hashes and check before and after uploading." at bounding box center [196, 237] width 311 height 20
click at [41, 224] on input "d. Compute and store file hashes and check before and after uploading." at bounding box center [41, 221] width 0 height 6
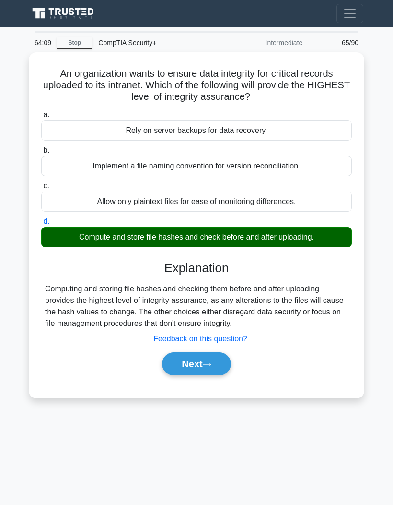
click at [218, 375] on button "Next" at bounding box center [196, 363] width 69 height 23
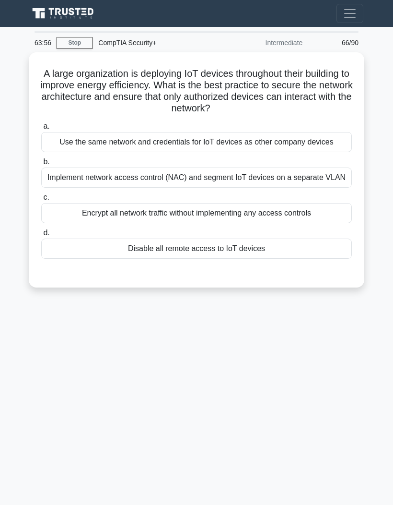
click at [332, 188] on div "Implement network access control (NAC) and segment IoT devices on a separate VL…" at bounding box center [196, 177] width 311 height 20
click at [41, 165] on input "b. Implement network access control (NAC) and segment IoT devices on a separate…" at bounding box center [41, 162] width 0 height 6
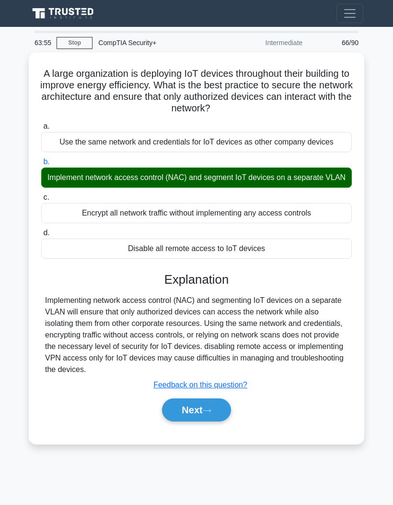
click at [222, 421] on button "Next" at bounding box center [196, 409] width 69 height 23
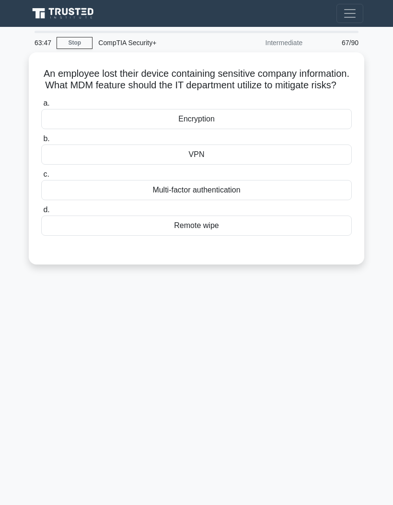
click at [307, 235] on div "Remote wipe" at bounding box center [196, 225] width 311 height 20
click at [41, 213] on input "d. Remote wipe" at bounding box center [41, 210] width 0 height 6
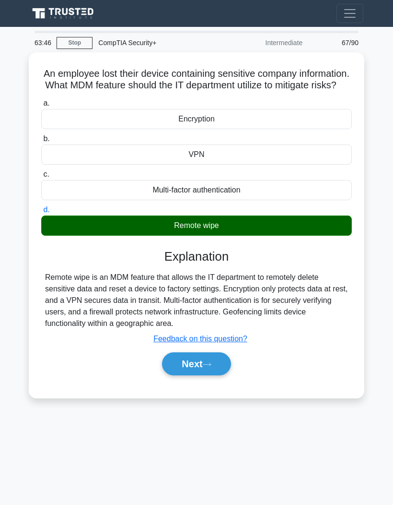
click at [218, 375] on button "Next" at bounding box center [196, 363] width 69 height 23
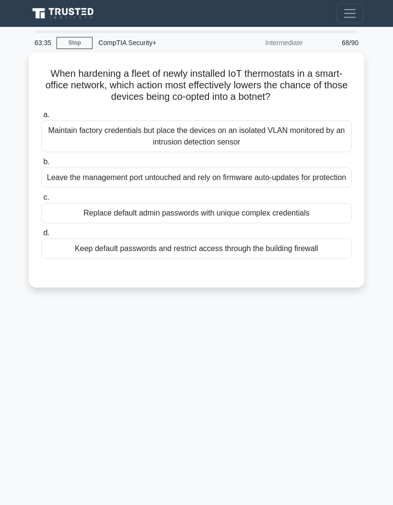
click at [61, 223] on div "Replace default admin passwords with unique complex credentials" at bounding box center [196, 213] width 311 height 20
click at [41, 200] on input "c. Replace default admin passwords with unique complex credentials" at bounding box center [41, 197] width 0 height 6
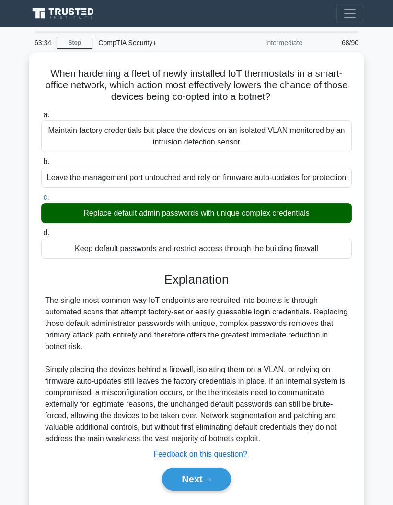
click at [227, 490] on button "Next" at bounding box center [196, 478] width 69 height 23
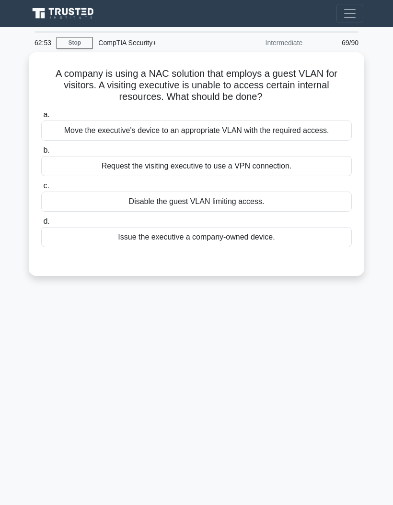
click at [339, 136] on div "Move the executive's device to an appropriate VLAN with the required access." at bounding box center [196, 130] width 311 height 20
click at [41, 118] on input "a. Move the executive's device to an appropriate VLAN with the required access." at bounding box center [41, 115] width 0 height 6
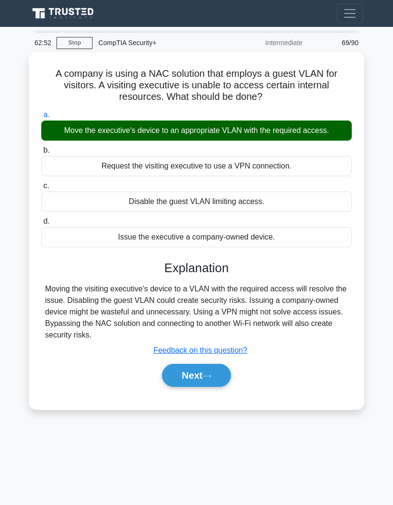
click at [228, 382] on button "Next" at bounding box center [196, 375] width 69 height 23
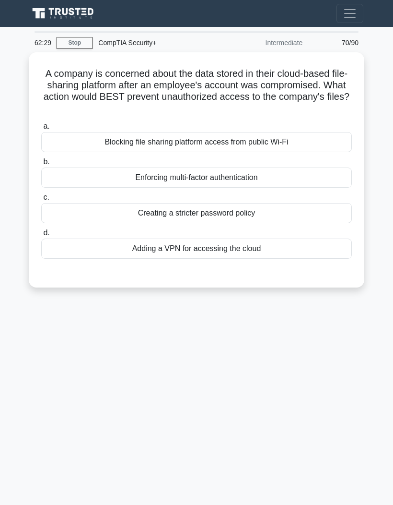
click at [319, 175] on div "Enforcing multi-factor authentication" at bounding box center [196, 177] width 311 height 20
click at [41, 165] on input "b. Enforcing multi-factor authentication" at bounding box center [41, 162] width 0 height 6
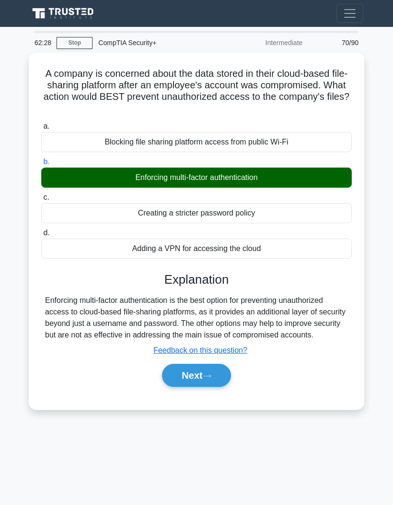
click at [220, 387] on button "Next" at bounding box center [196, 375] width 69 height 23
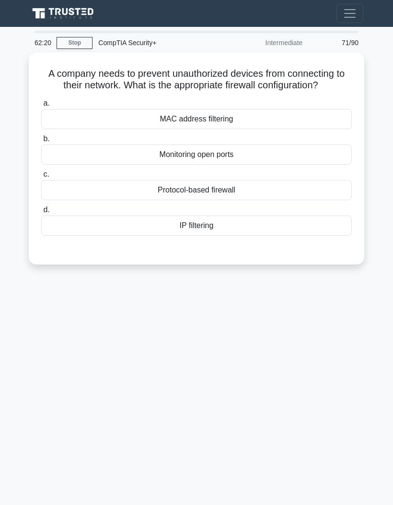
click at [312, 235] on div "IP filtering" at bounding box center [196, 225] width 311 height 20
click at [41, 213] on input "d. IP filtering" at bounding box center [41, 210] width 0 height 6
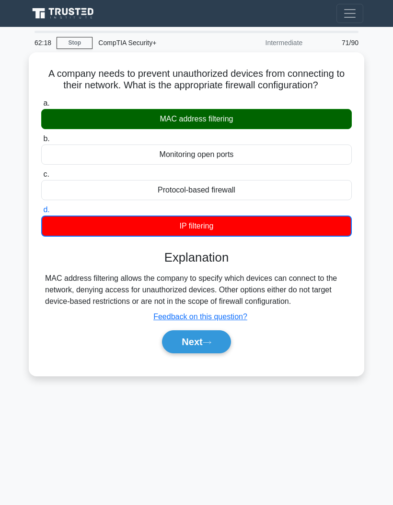
click at [222, 353] on button "Next" at bounding box center [196, 341] width 69 height 23
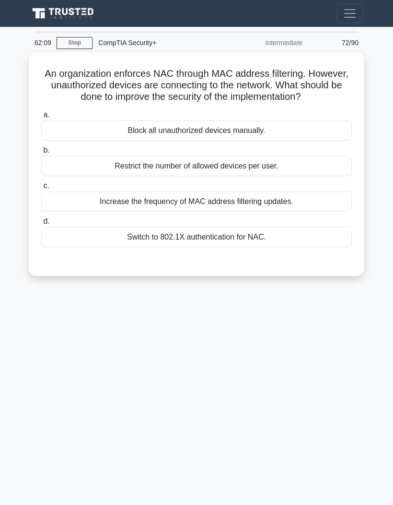
click at [313, 210] on div "Increase the frequency of MAC address filtering updates." at bounding box center [196, 201] width 311 height 20
click at [41, 189] on input "c. Increase the frequency of MAC address filtering updates." at bounding box center [41, 186] width 0 height 6
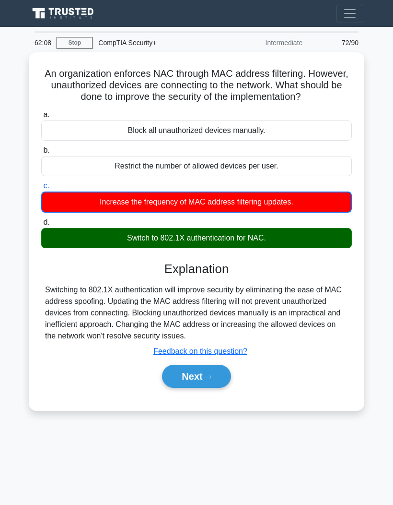
click at [227, 388] on button "Next" at bounding box center [196, 375] width 69 height 23
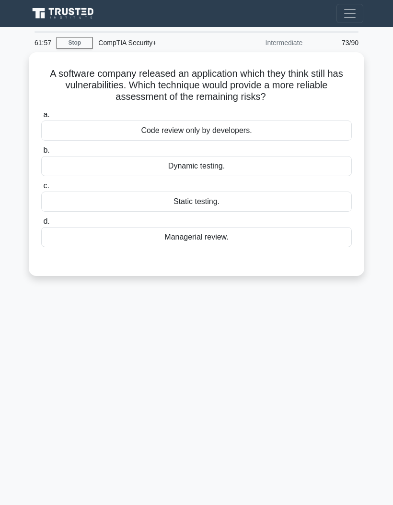
click at [235, 166] on div "Dynamic testing." at bounding box center [196, 166] width 311 height 20
click at [41, 153] on input "b. Dynamic testing." at bounding box center [41, 150] width 0 height 6
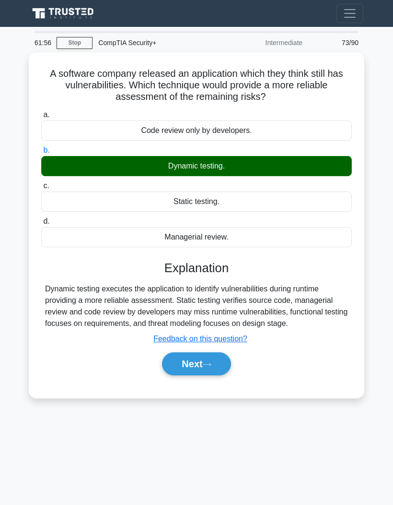
click at [220, 375] on button "Next" at bounding box center [196, 363] width 69 height 23
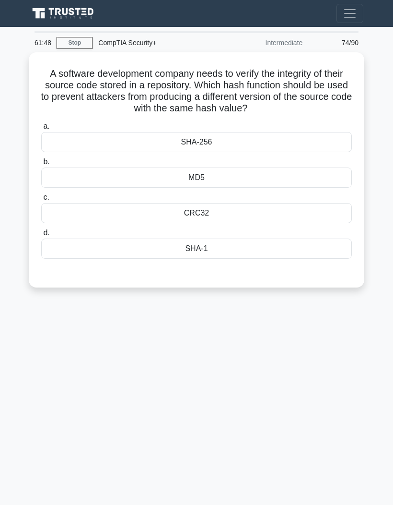
click at [250, 145] on div "SHA-256" at bounding box center [196, 142] width 311 height 20
click at [41, 129] on input "a. SHA-256" at bounding box center [41, 126] width 0 height 6
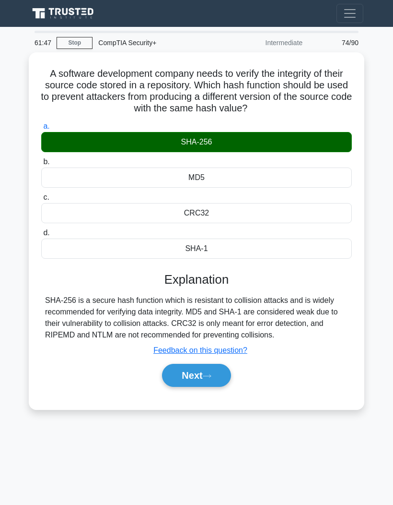
click at [213, 387] on button "Next" at bounding box center [196, 375] width 69 height 23
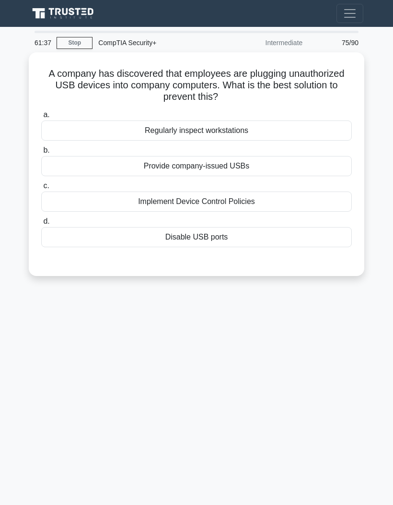
click at [276, 235] on div "Disable USB ports" at bounding box center [196, 237] width 311 height 20
click at [41, 224] on input "d. Disable USB ports" at bounding box center [41, 221] width 0 height 6
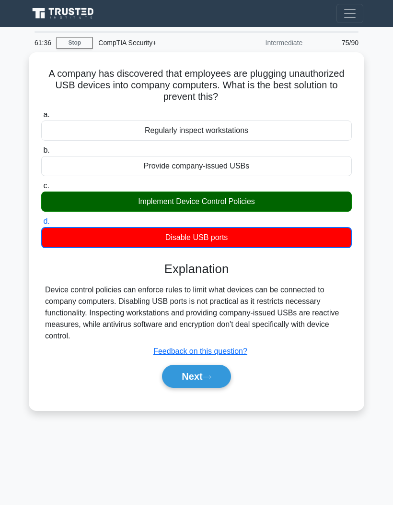
click at [182, 373] on button "Next" at bounding box center [196, 375] width 69 height 23
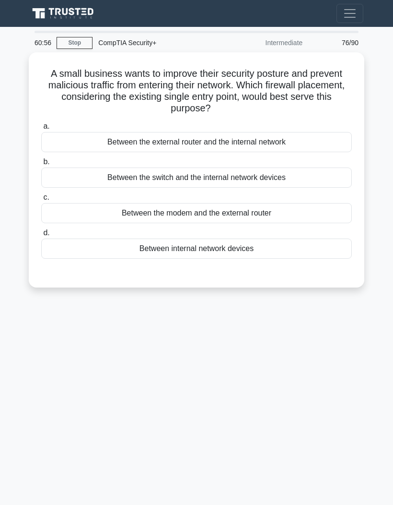
click at [88, 139] on div "Between the external router and the internal network" at bounding box center [196, 142] width 311 height 20
click at [41, 129] on input "a. Between the external router and the internal network" at bounding box center [41, 126] width 0 height 6
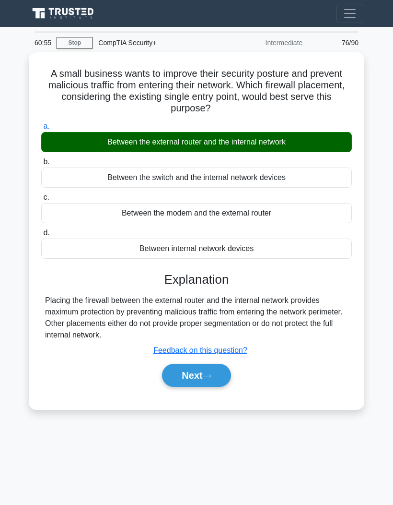
click at [173, 374] on button "Next" at bounding box center [196, 375] width 69 height 23
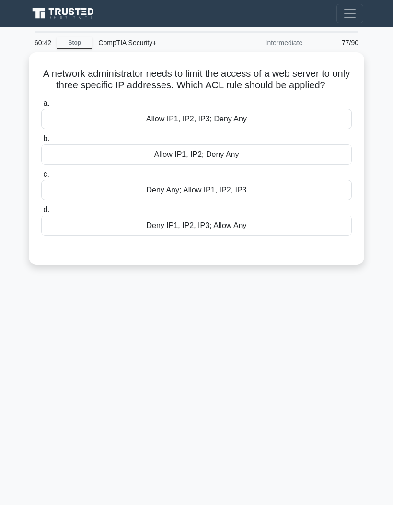
click at [335, 139] on div "a. Allow IP1, IP2, IP3; Deny Any b. Allow IP1, IP2; Deny Any c. d." at bounding box center [196, 166] width 322 height 142
click at [323, 126] on div "Allow IP1, IP2, IP3; Deny Any" at bounding box center [196, 119] width 311 height 20
click at [41, 106] on input "a. Allow IP1, IP2, IP3; Deny Any" at bounding box center [41, 103] width 0 height 6
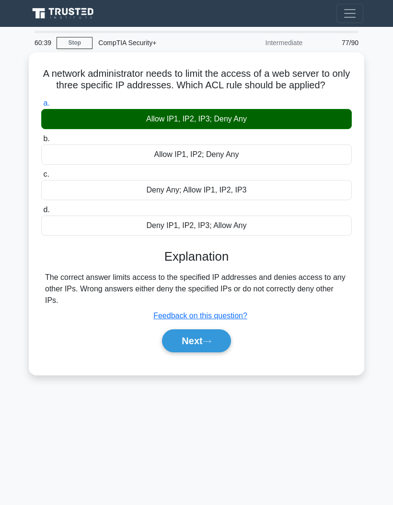
click at [219, 352] on button "Next" at bounding box center [196, 340] width 69 height 23
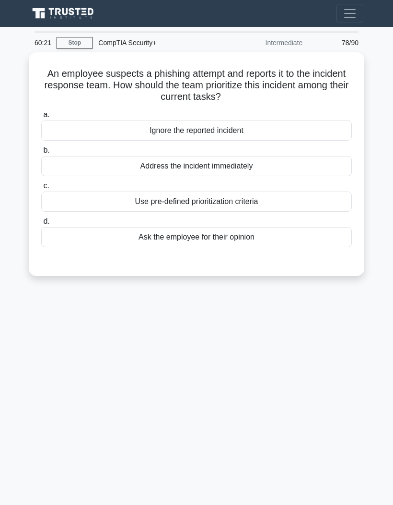
click at [276, 167] on div "Address the incident immediately" at bounding box center [196, 166] width 311 height 20
click at [41, 153] on input "b. Address the incident immediately" at bounding box center [41, 150] width 0 height 6
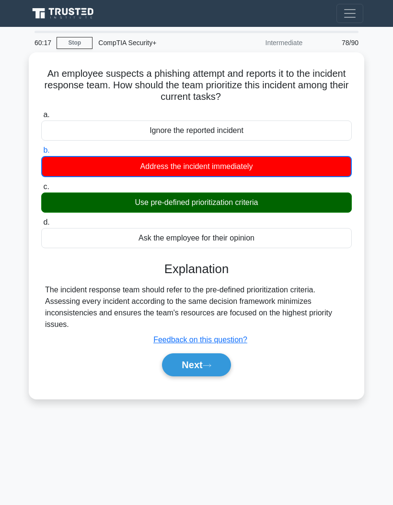
click at [214, 373] on button "Next" at bounding box center [196, 364] width 69 height 23
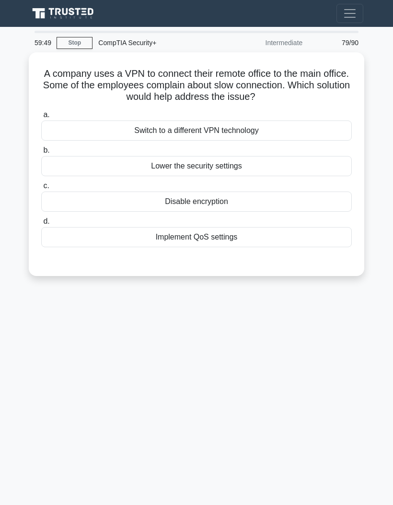
click at [296, 130] on div "Switch to a different VPN technology" at bounding box center [196, 130] width 311 height 20
click at [41, 118] on input "a. Switch to a different VPN technology" at bounding box center [41, 115] width 0 height 6
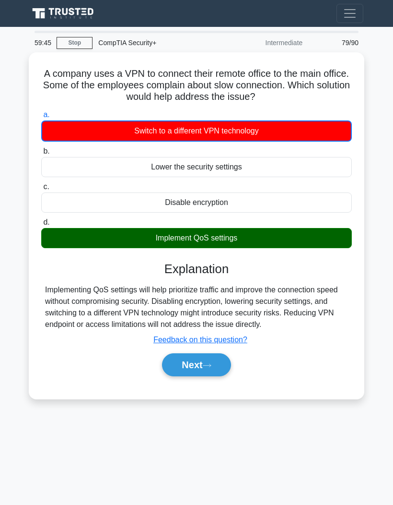
click at [214, 376] on button "Next" at bounding box center [196, 364] width 69 height 23
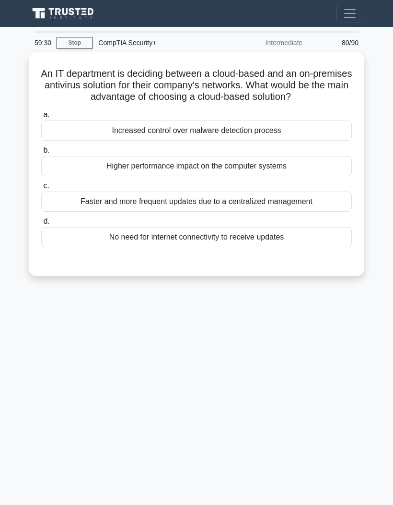
click at [331, 211] on div "Faster and more frequent updates due to a centralized management" at bounding box center [196, 201] width 311 height 20
click at [41, 189] on input "c. Faster and more frequent updates due to a centralized management" at bounding box center [41, 186] width 0 height 6
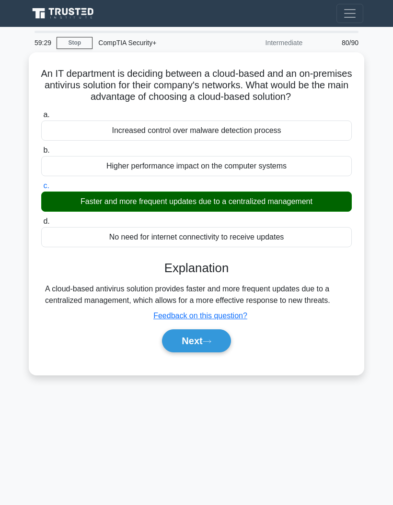
click at [221, 352] on button "Next" at bounding box center [196, 340] width 69 height 23
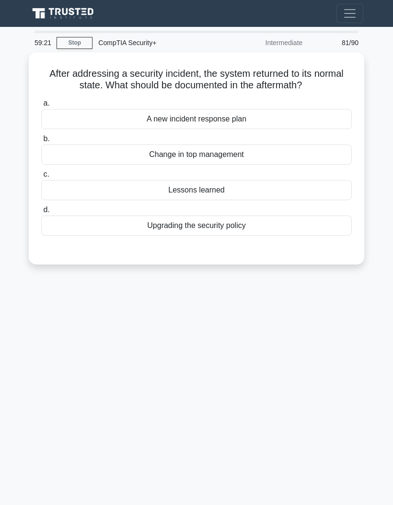
click at [254, 193] on div "Lessons learned" at bounding box center [196, 190] width 311 height 20
click at [41, 177] on input "c. Lessons learned" at bounding box center [41, 174] width 0 height 6
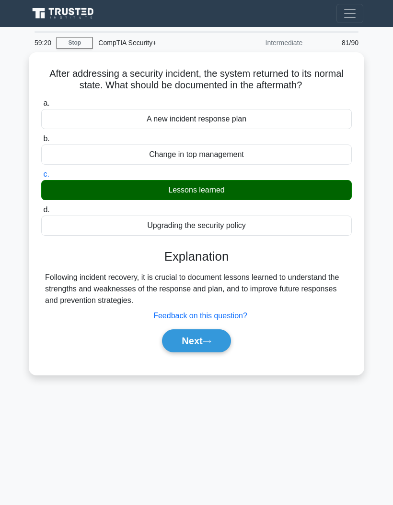
click at [217, 337] on button "Next" at bounding box center [196, 340] width 69 height 23
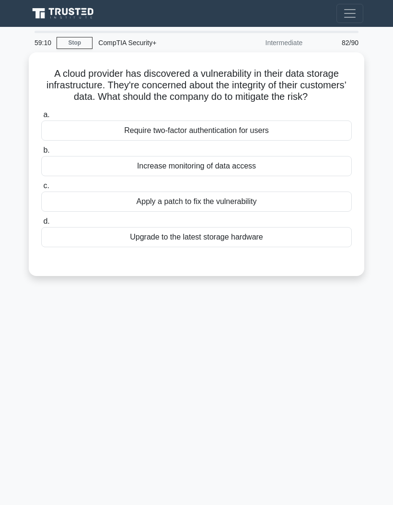
click at [272, 210] on div "Apply a patch to fix the vulnerability" at bounding box center [196, 201] width 311 height 20
click at [41, 189] on input "c. Apply a patch to fix the vulnerability" at bounding box center [41, 186] width 0 height 6
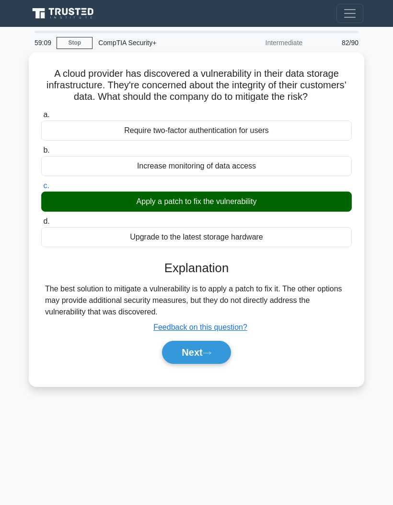
click at [221, 364] on button "Next" at bounding box center [196, 352] width 69 height 23
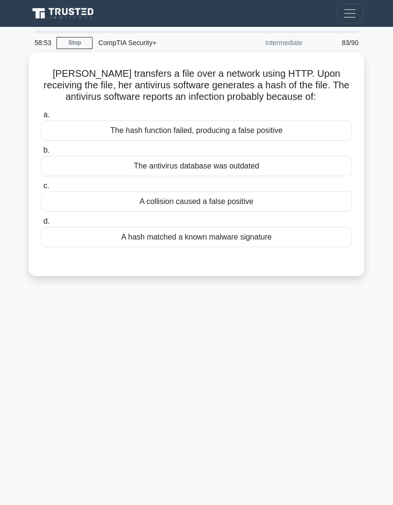
click at [297, 244] on div "A hash matched a known malware signature" at bounding box center [196, 237] width 311 height 20
click at [41, 224] on input "d. A hash matched a known malware signature" at bounding box center [41, 221] width 0 height 6
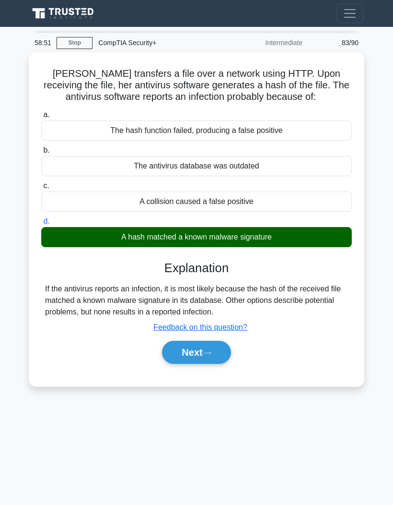
click at [206, 350] on button "Next" at bounding box center [196, 352] width 69 height 23
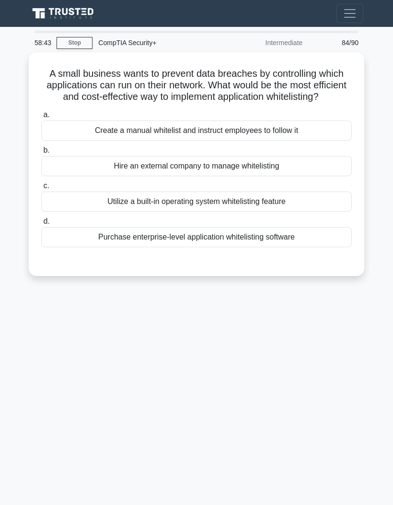
click at [319, 137] on div "Create a manual whitelist and instruct employees to follow it" at bounding box center [196, 130] width 311 height 20
click at [41, 118] on input "a. Create a manual whitelist and instruct employees to follow it" at bounding box center [41, 115] width 0 height 6
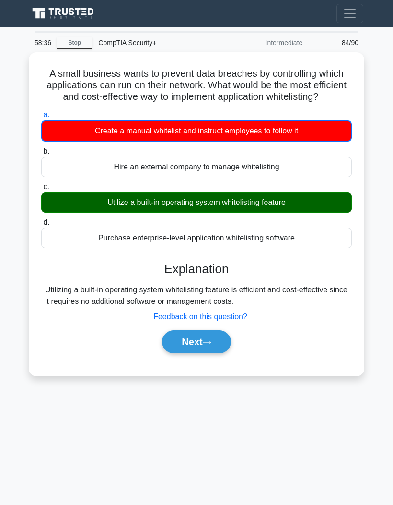
click at [212, 353] on button "Next" at bounding box center [196, 341] width 69 height 23
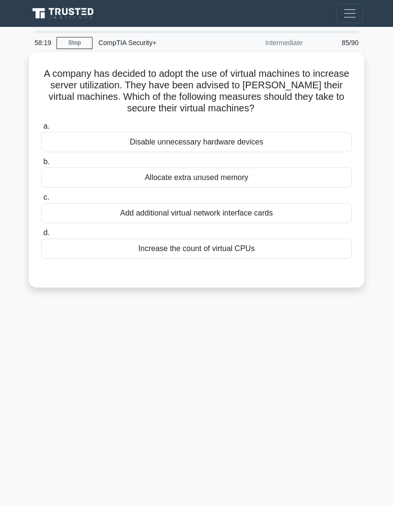
click at [314, 143] on div "Disable unnecessary hardware devices" at bounding box center [196, 142] width 311 height 20
click at [41, 129] on input "a. Disable unnecessary hardware devices" at bounding box center [41, 126] width 0 height 6
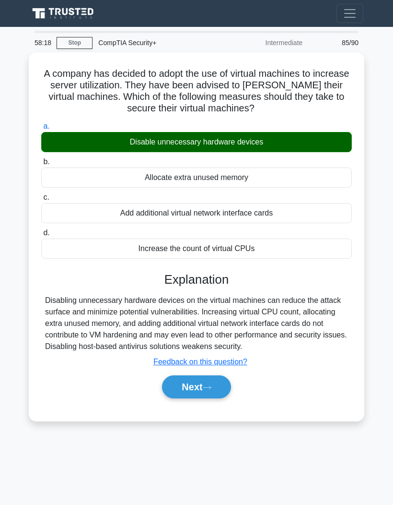
click at [214, 398] on button "Next" at bounding box center [196, 386] width 69 height 23
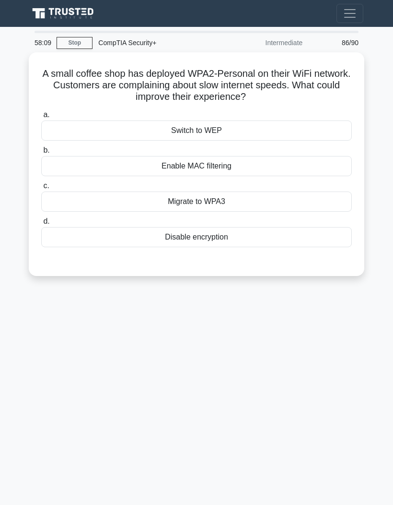
click at [305, 241] on div "Disable encryption" at bounding box center [196, 237] width 311 height 20
click at [41, 224] on input "d. Disable encryption" at bounding box center [41, 221] width 0 height 6
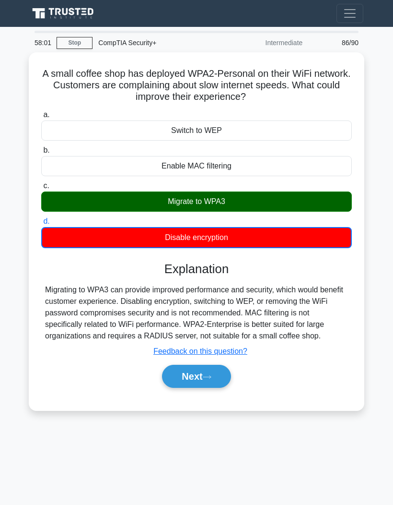
click at [215, 383] on button "Next" at bounding box center [196, 375] width 69 height 23
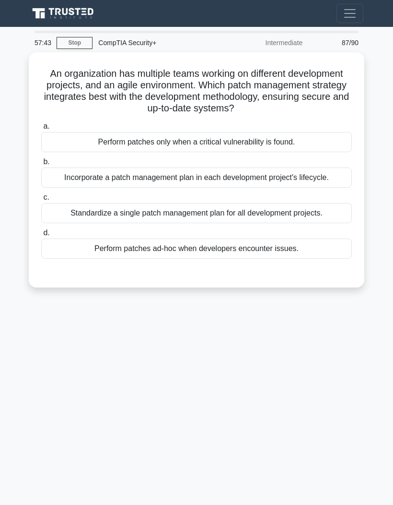
click at [70, 180] on div "Incorporate a patch management plan in each development project's lifecycle." at bounding box center [196, 177] width 311 height 20
click at [41, 165] on input "b. Incorporate a patch management plan in each development project's lifecycle." at bounding box center [41, 162] width 0 height 6
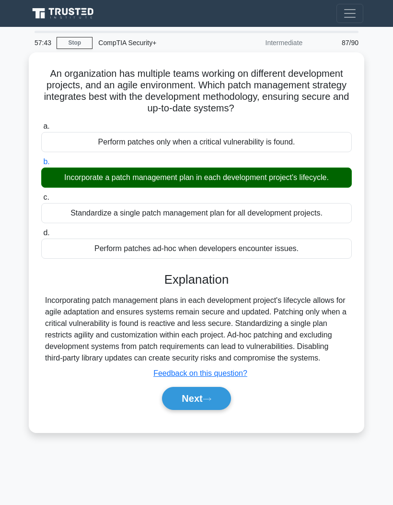
click at [173, 410] on button "Next" at bounding box center [196, 398] width 69 height 23
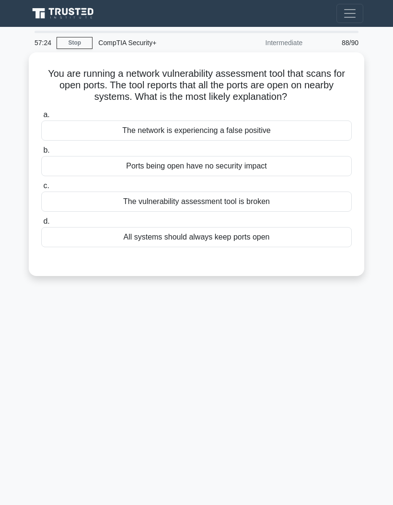
click at [301, 131] on div "The network is experiencing a false positive" at bounding box center [196, 130] width 311 height 20
click at [41, 118] on input "a. The network is experiencing a false positive" at bounding box center [41, 115] width 0 height 6
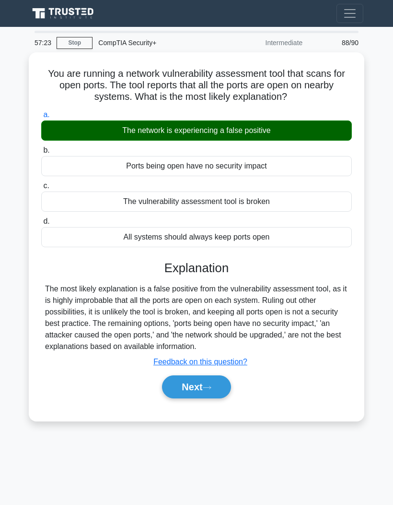
click at [226, 398] on button "Next" at bounding box center [196, 386] width 69 height 23
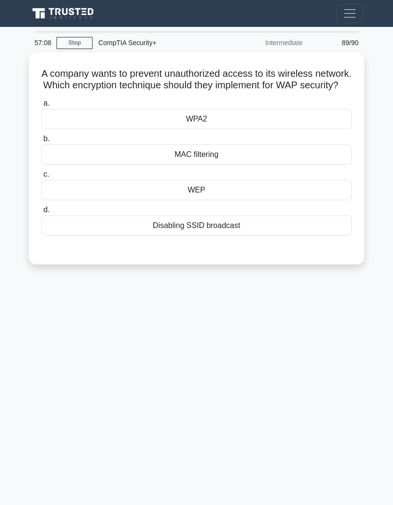
click at [273, 129] on div "WPA2" at bounding box center [196, 119] width 311 height 20
click at [41, 106] on input "a. WPA2" at bounding box center [41, 103] width 0 height 6
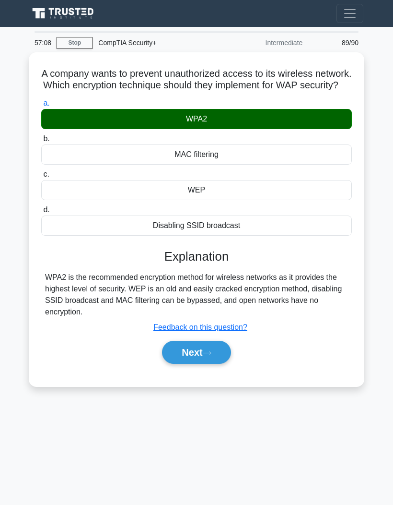
click at [215, 364] on button "Next" at bounding box center [196, 352] width 69 height 23
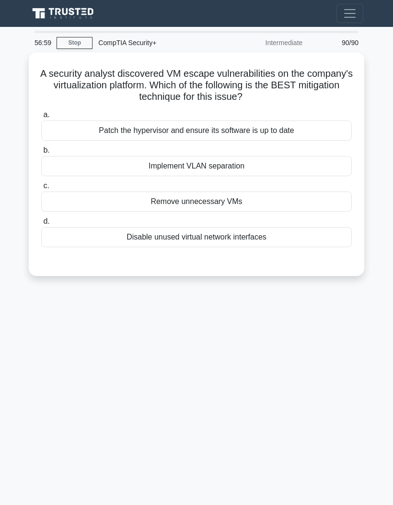
click at [309, 129] on div "Patch the hypervisor and ensure its software is up to date" at bounding box center [196, 130] width 311 height 20
click at [41, 118] on input "a. Patch the hypervisor and ensure its software is up to date" at bounding box center [41, 115] width 0 height 6
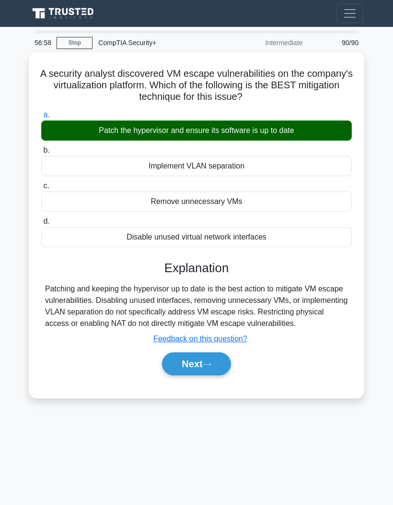
click at [213, 375] on button "Next" at bounding box center [196, 363] width 69 height 23
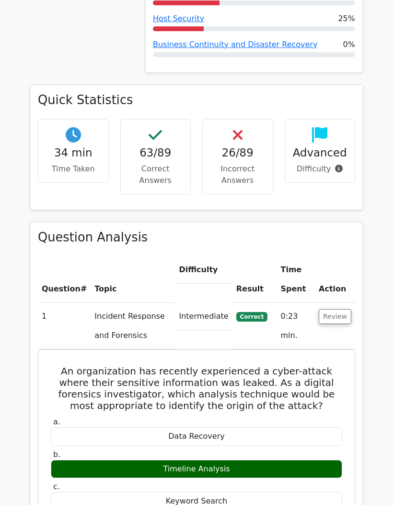
scroll to position [658, 0]
